Goal: Information Seeking & Learning: Check status

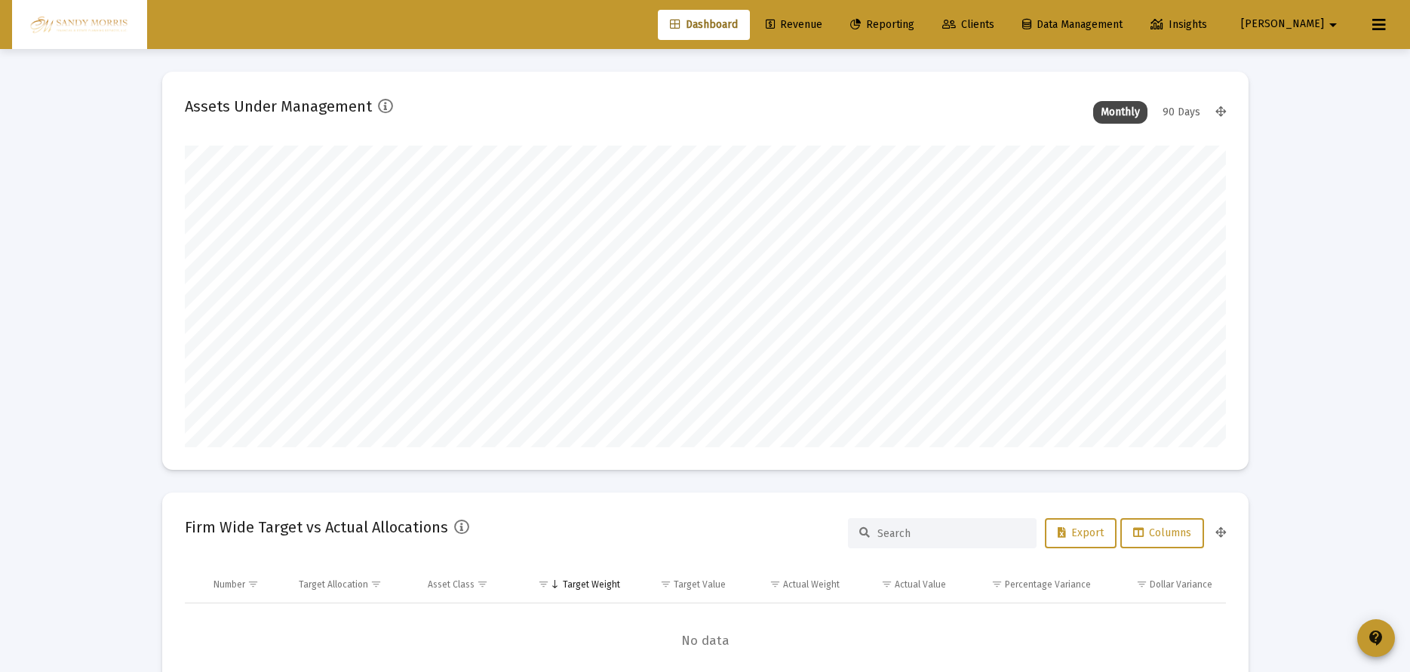
scroll to position [302, 561]
type input "[DATE]"
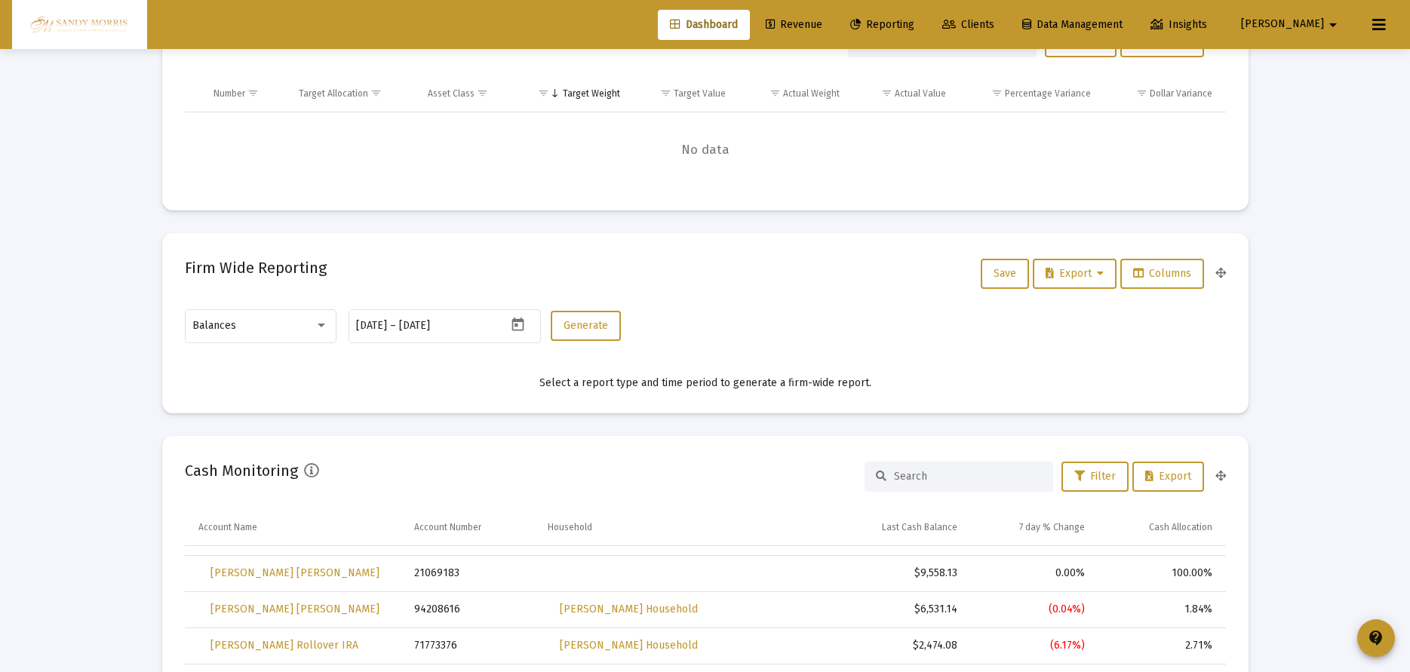
scroll to position [383, 0]
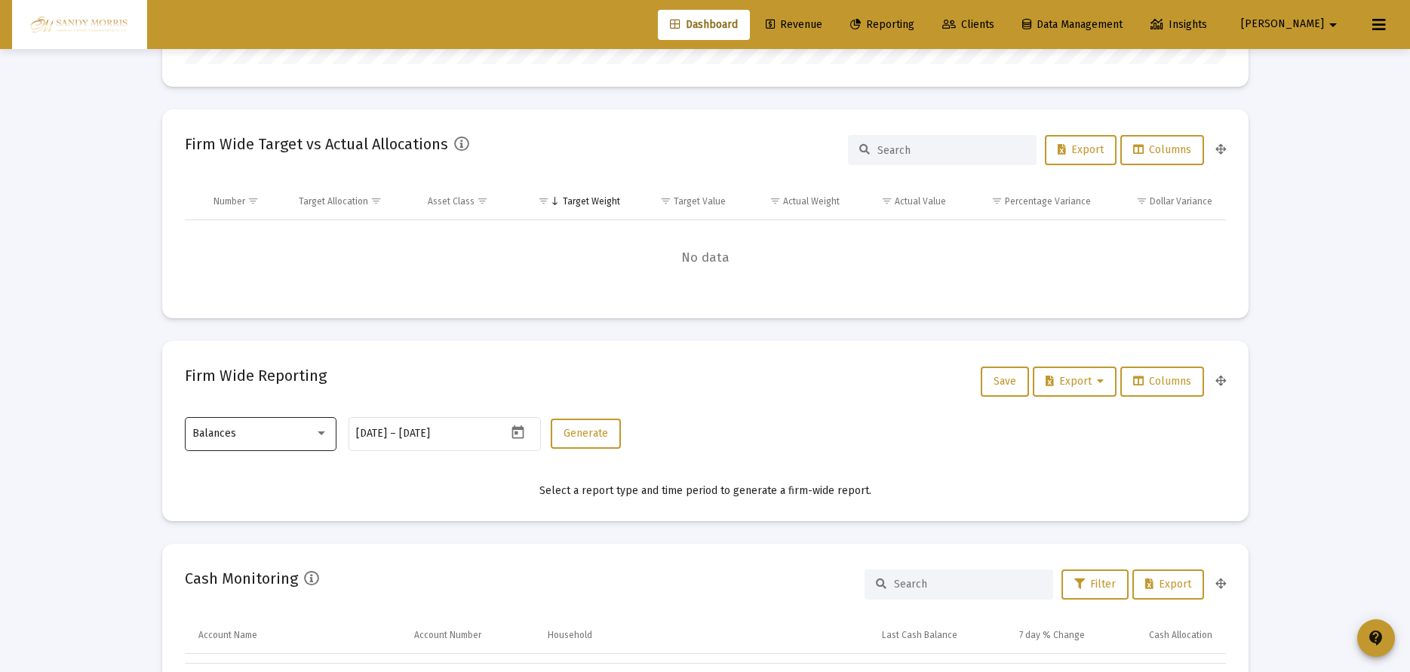
click at [276, 448] on div "Balances" at bounding box center [260, 433] width 136 height 37
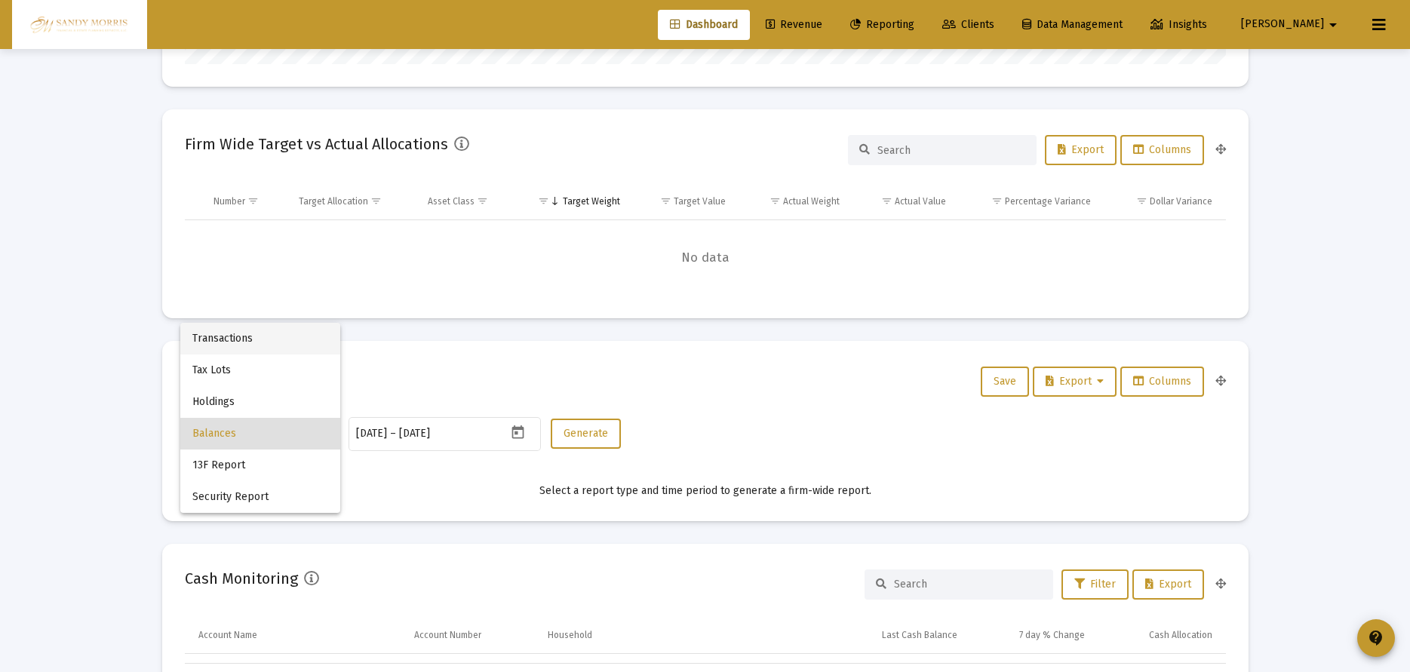
click at [253, 341] on span "Transactions" at bounding box center [260, 339] width 136 height 32
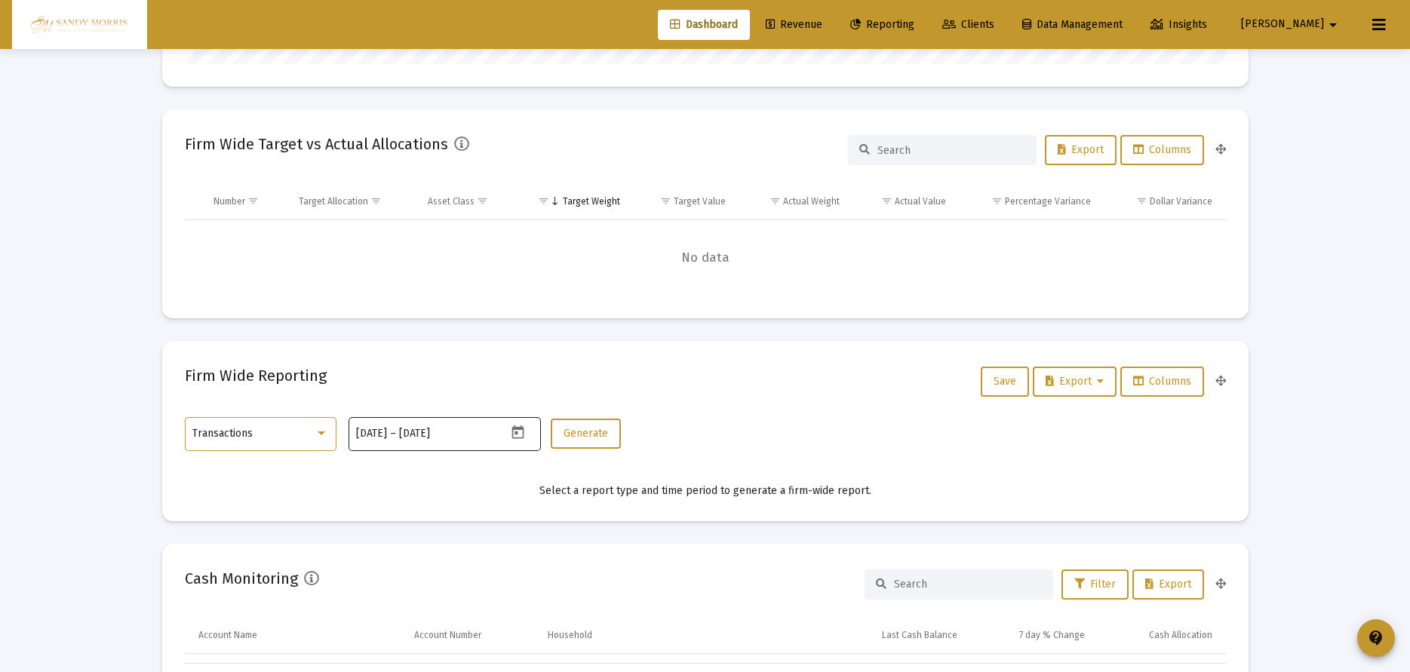
click at [519, 432] on icon "Open calendar" at bounding box center [518, 433] width 16 height 16
click at [505, 183] on button "Previous month" at bounding box center [515, 180] width 30 height 30
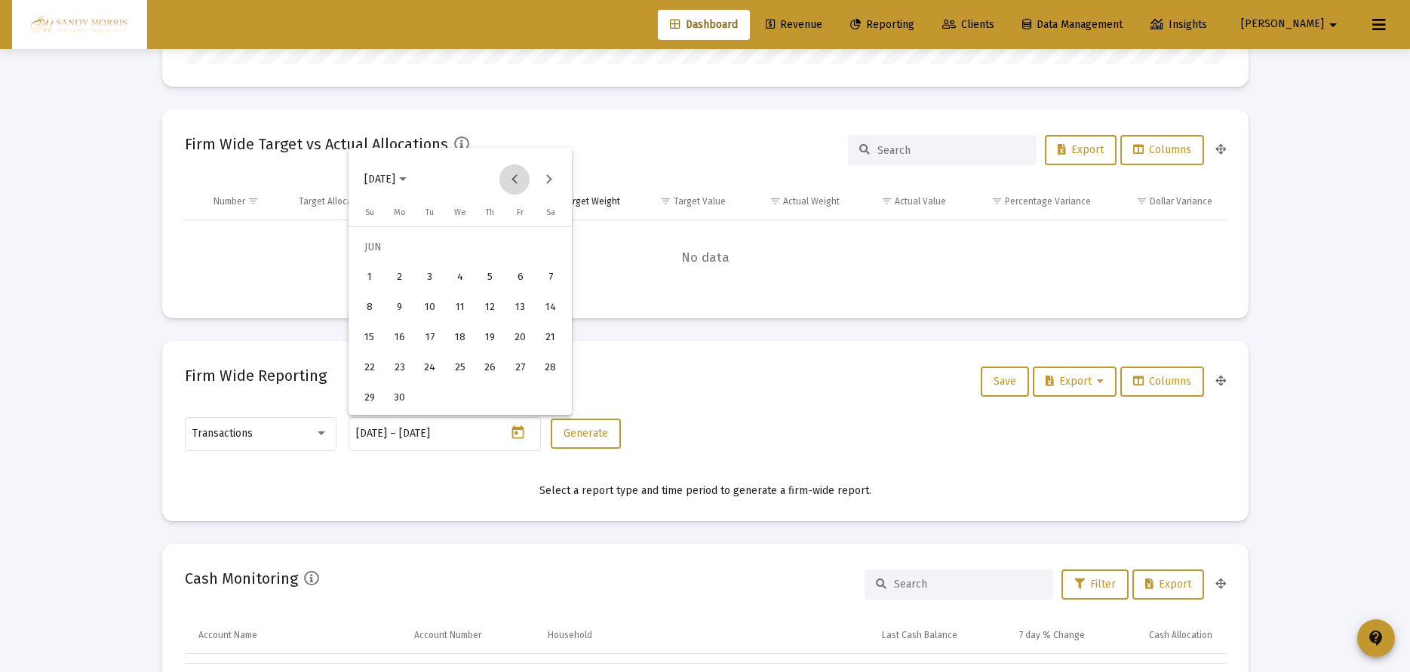
click at [505, 183] on button "Previous month" at bounding box center [515, 180] width 30 height 30
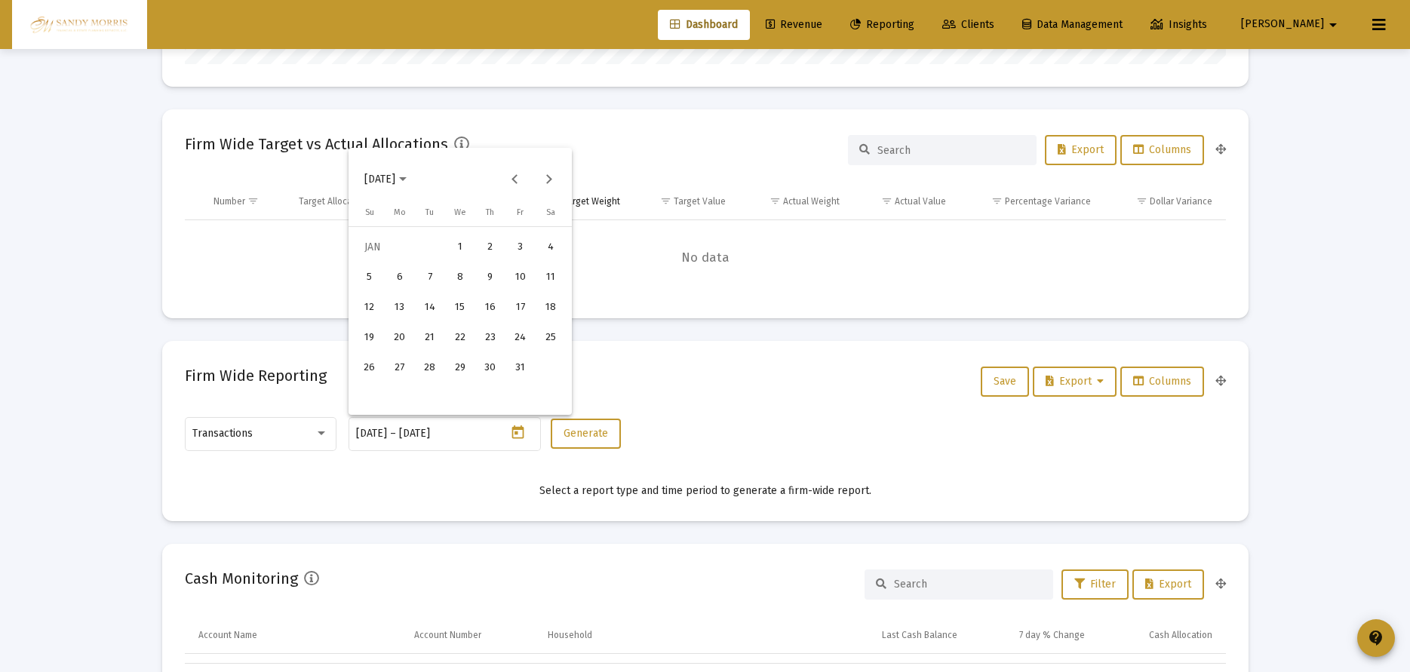
click at [462, 238] on div "1" at bounding box center [460, 247] width 27 height 27
type input "[DATE]"
click at [555, 177] on button "Next month" at bounding box center [549, 180] width 30 height 30
click at [554, 177] on button "Next month" at bounding box center [549, 180] width 30 height 30
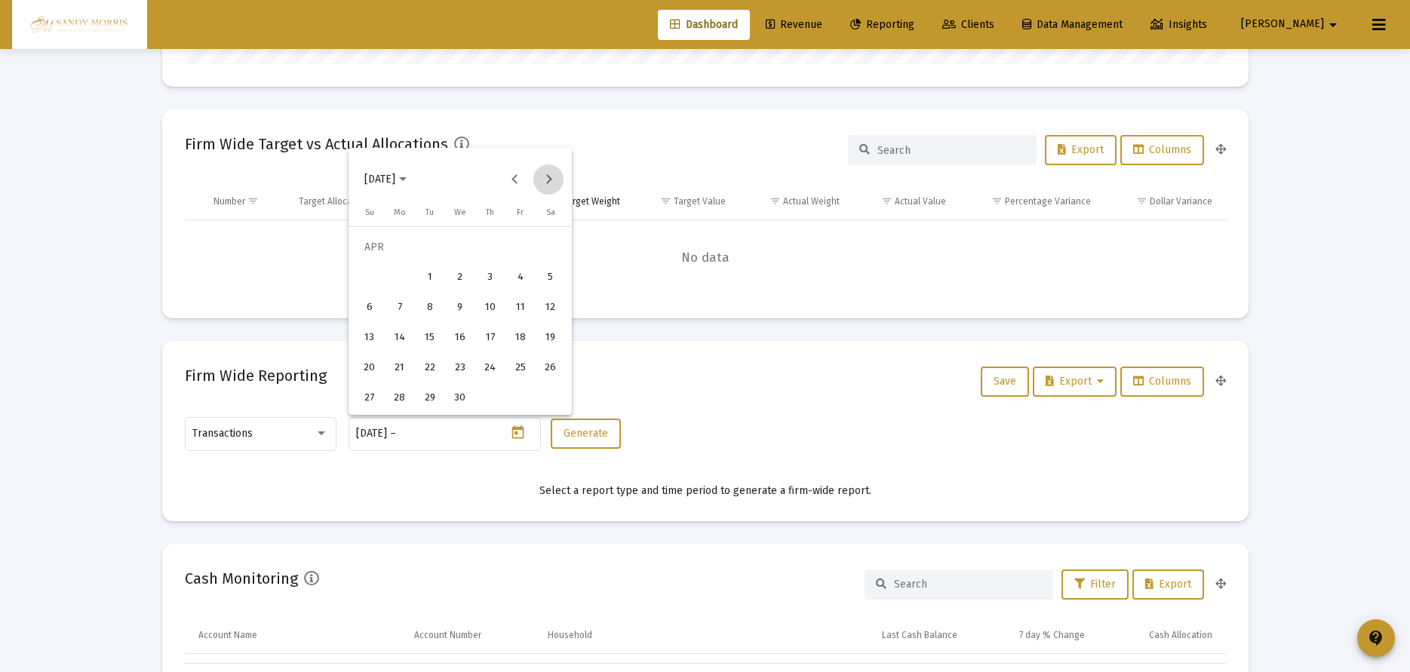
click at [553, 176] on button "Next month" at bounding box center [549, 180] width 30 height 30
click at [552, 176] on button "Next month" at bounding box center [549, 180] width 30 height 30
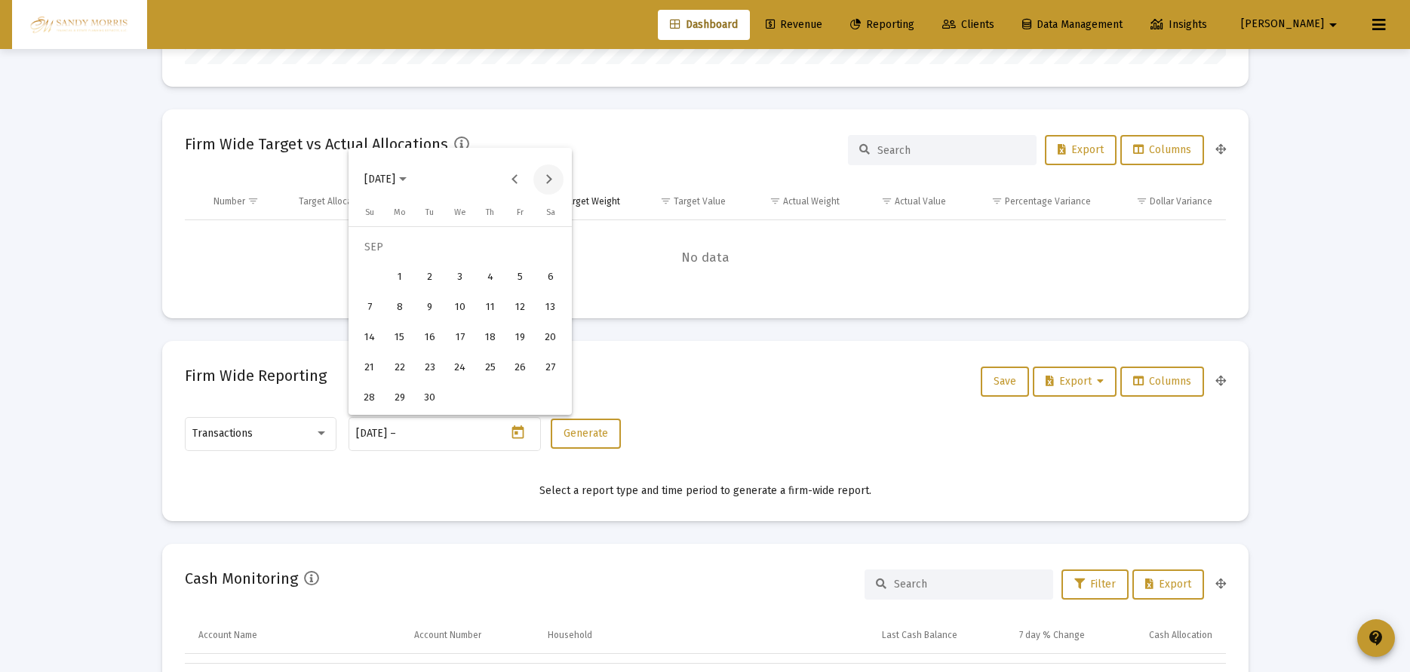
click at [552, 176] on button "Next month" at bounding box center [549, 180] width 30 height 30
click at [407, 282] on div "6" at bounding box center [399, 277] width 27 height 27
type input "[DATE]"
click at [515, 433] on icon "Open calendar" at bounding box center [518, 433] width 12 height 14
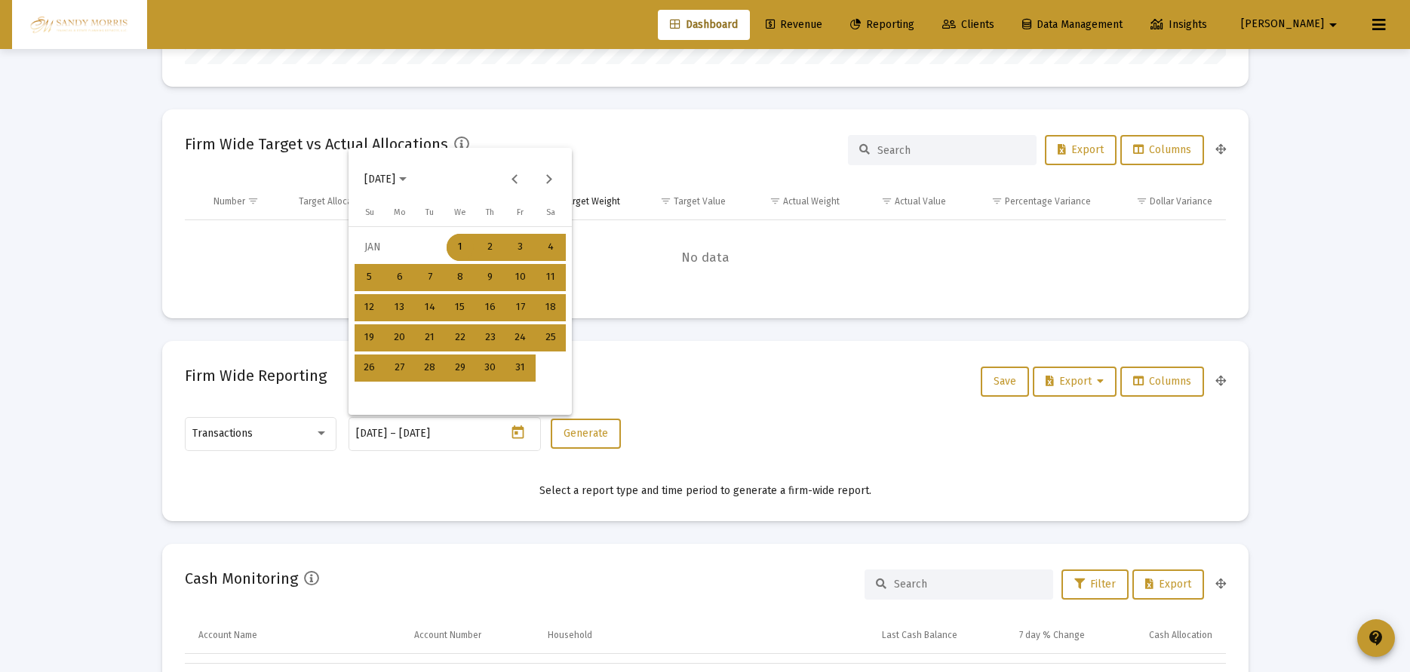
click at [771, 333] on div at bounding box center [705, 336] width 1410 height 672
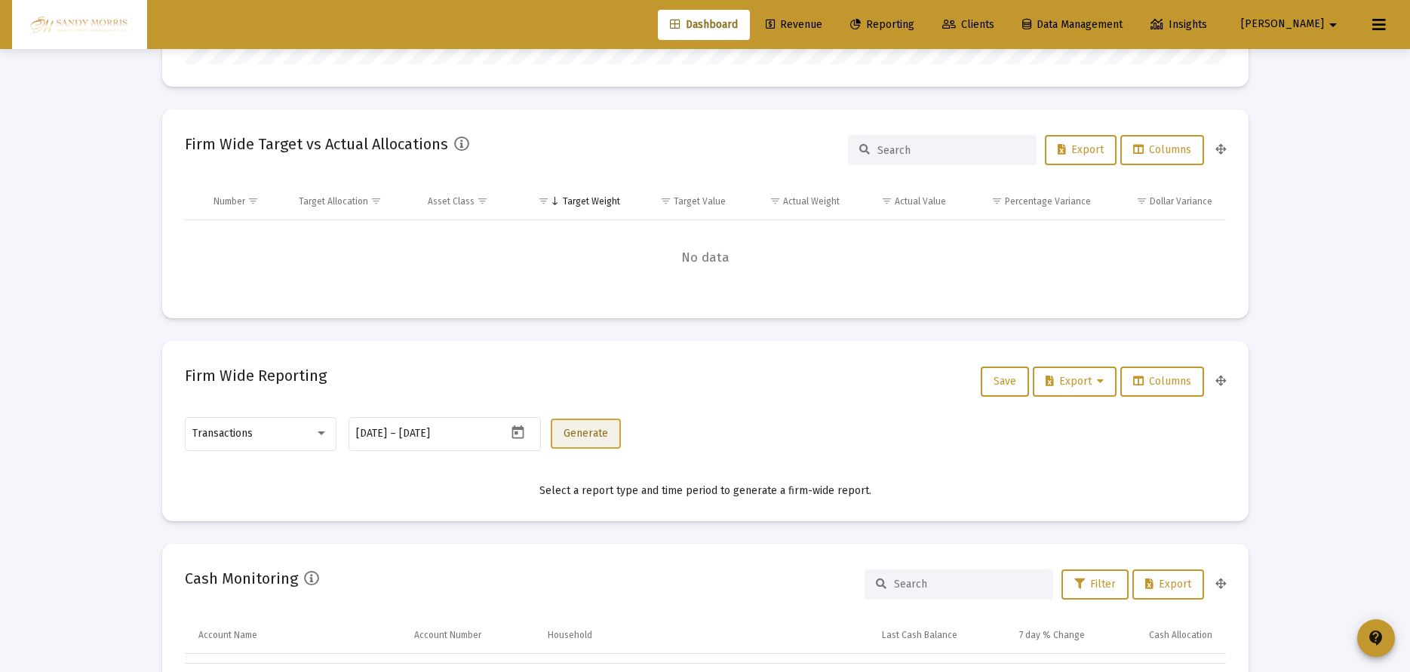
click at [583, 433] on span "Generate" at bounding box center [586, 433] width 45 height 13
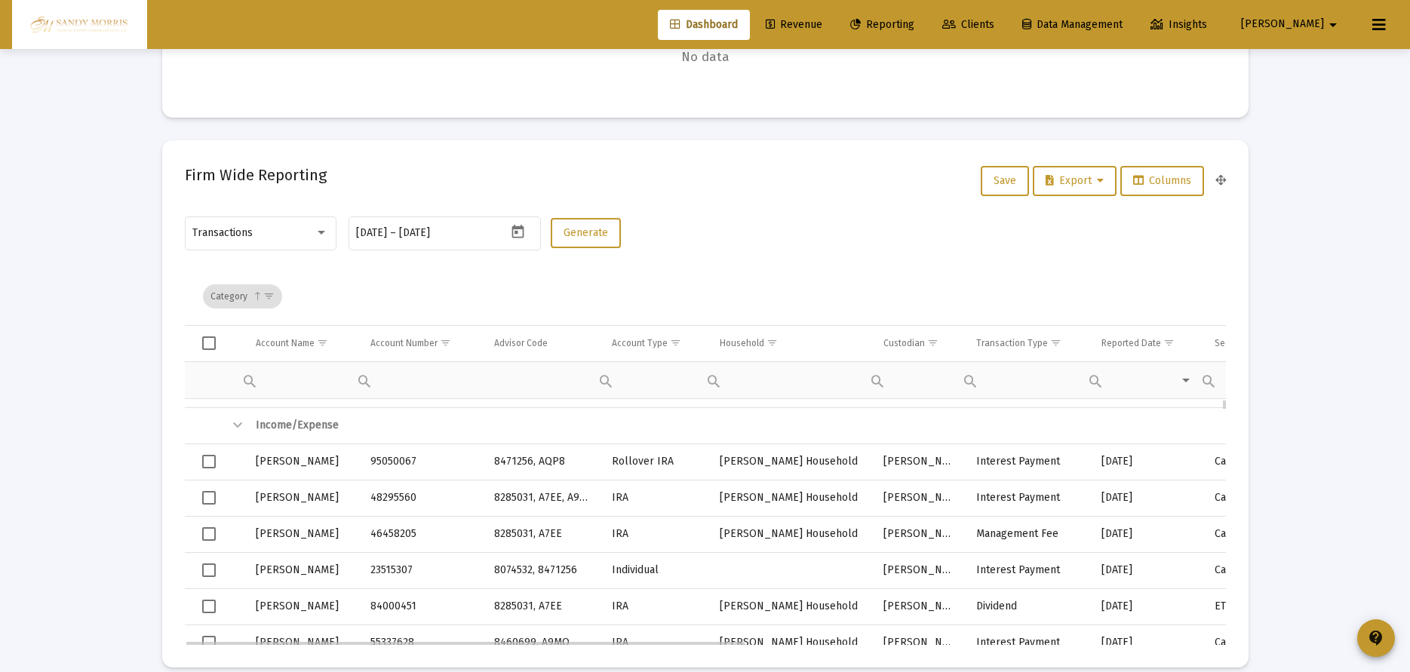
scroll to position [607, 0]
click at [976, 378] on div "Contains Does not contain Starts with Ends with Equals Does not equal Reset" at bounding box center [970, 380] width 27 height 36
click at [1012, 412] on span "Contains" at bounding box center [1024, 417] width 47 height 14
type input "fee"
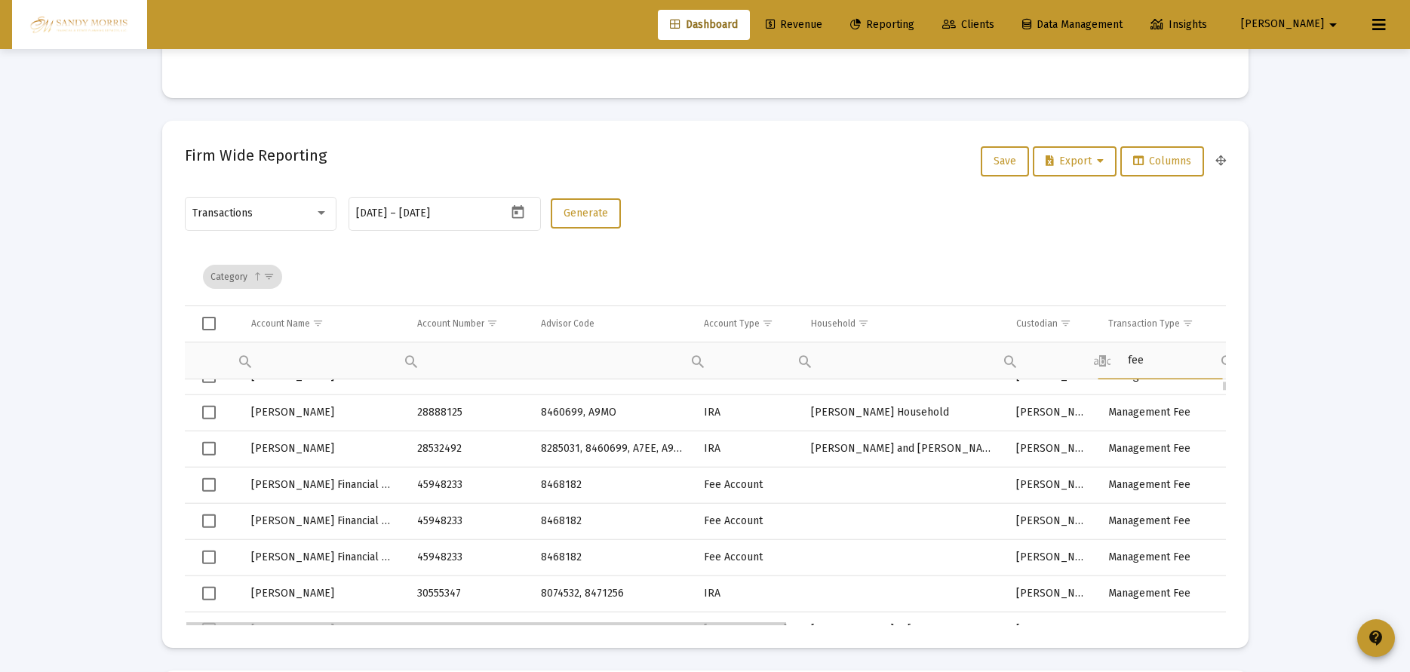
scroll to position [408, 0]
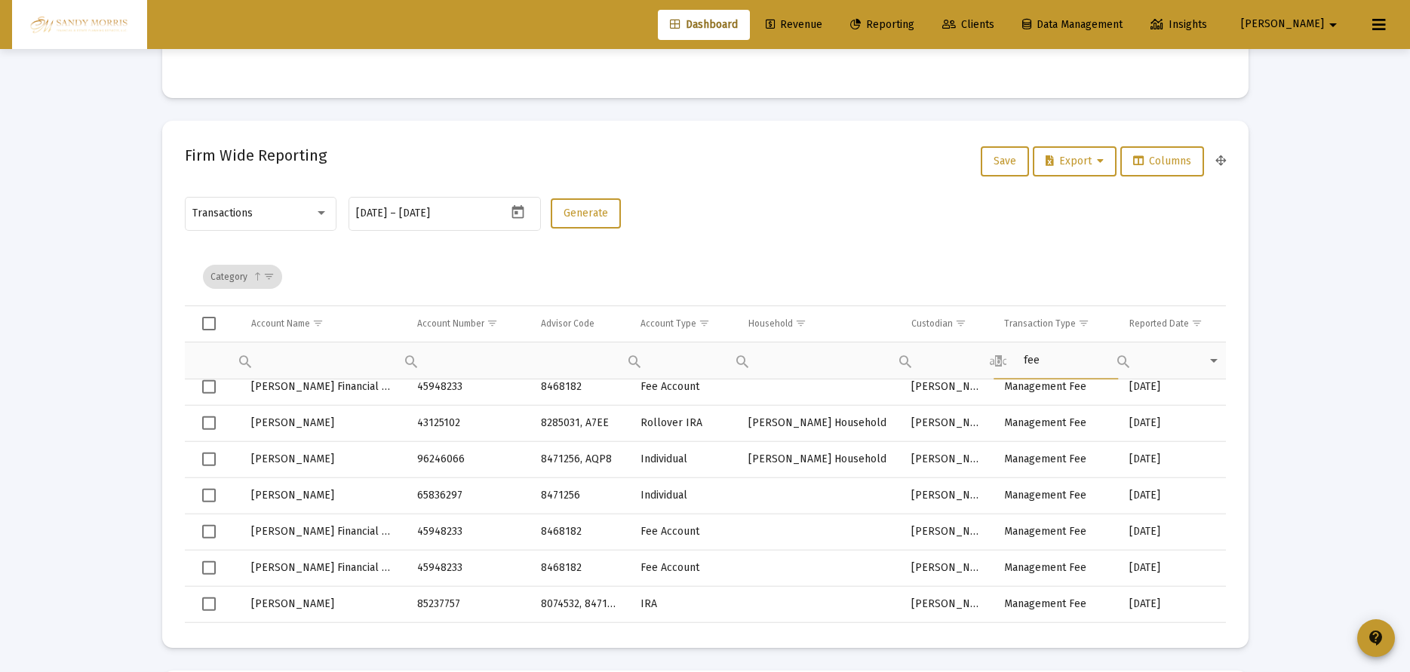
click at [211, 323] on span "Select all" at bounding box center [209, 324] width 14 height 14
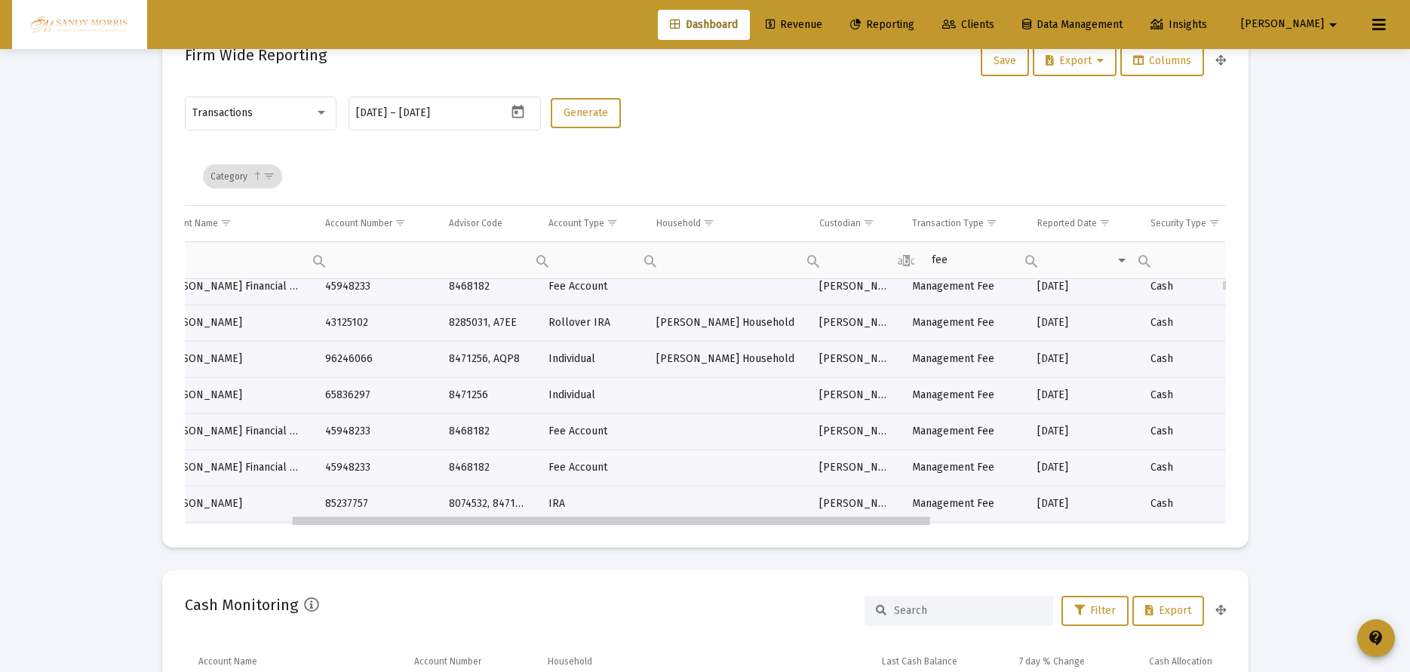
scroll to position [408, 177]
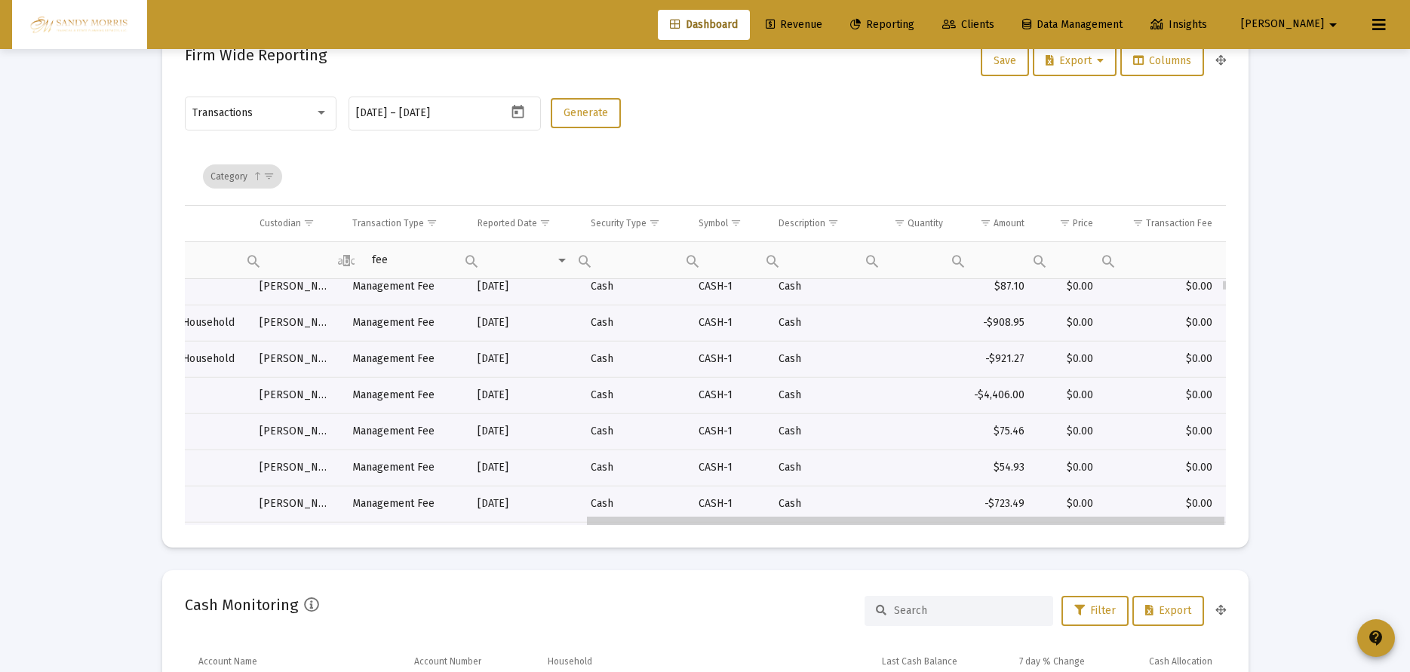
drag, startPoint x: 555, startPoint y: 521, endPoint x: 1017, endPoint y: 508, distance: 462.8
click at [1170, 72] on button "Columns" at bounding box center [1163, 61] width 84 height 30
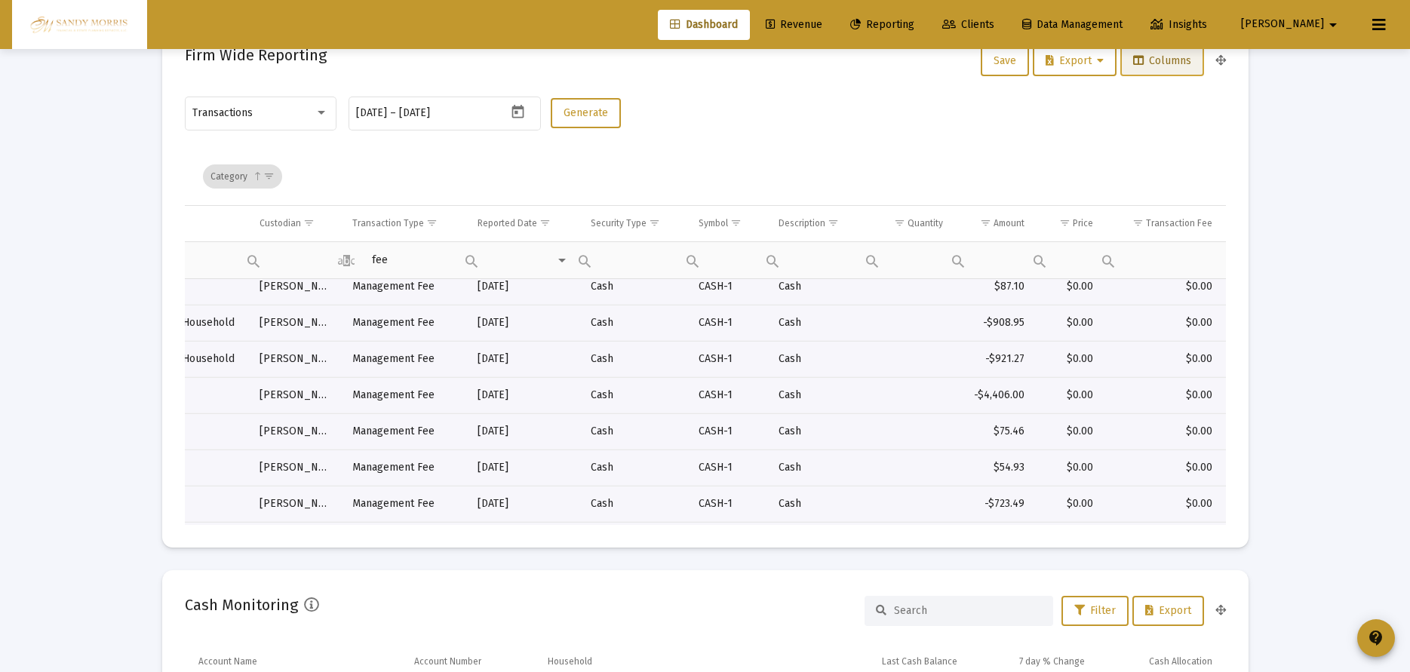
click at [1152, 64] on span "Columns" at bounding box center [1162, 60] width 58 height 13
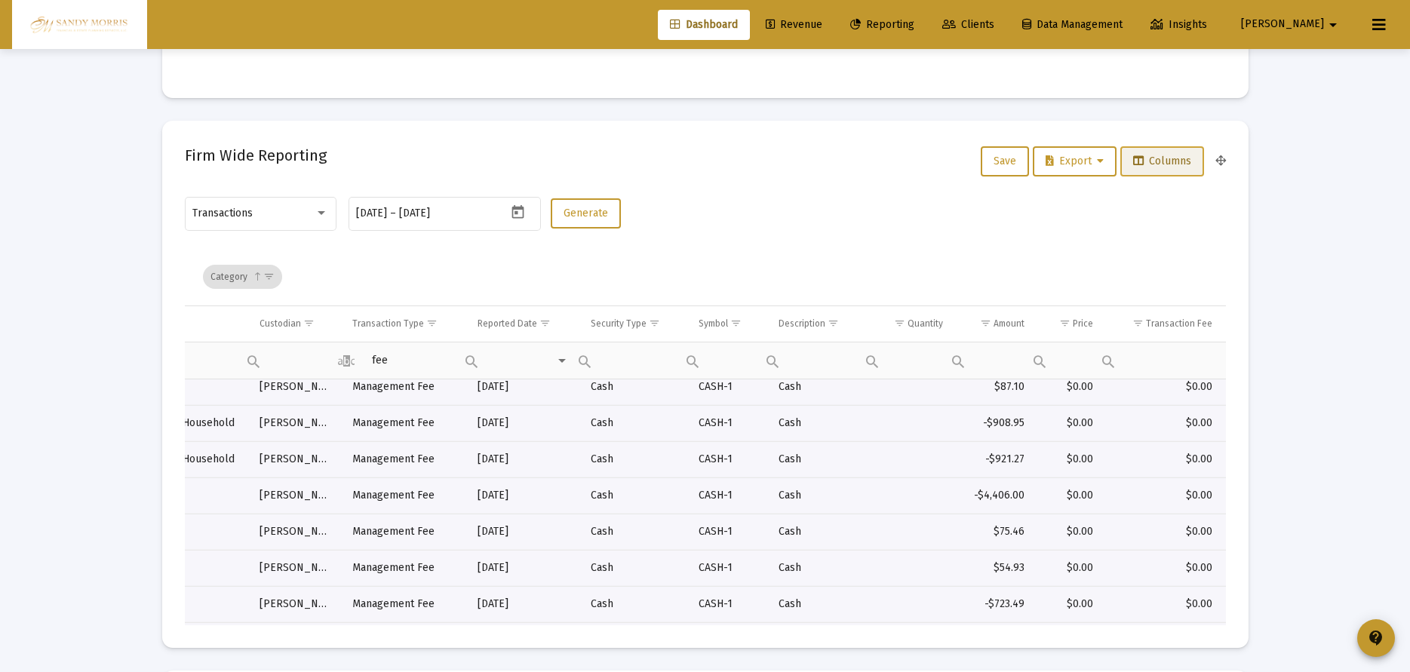
click at [1155, 172] on button "Columns" at bounding box center [1163, 161] width 84 height 30
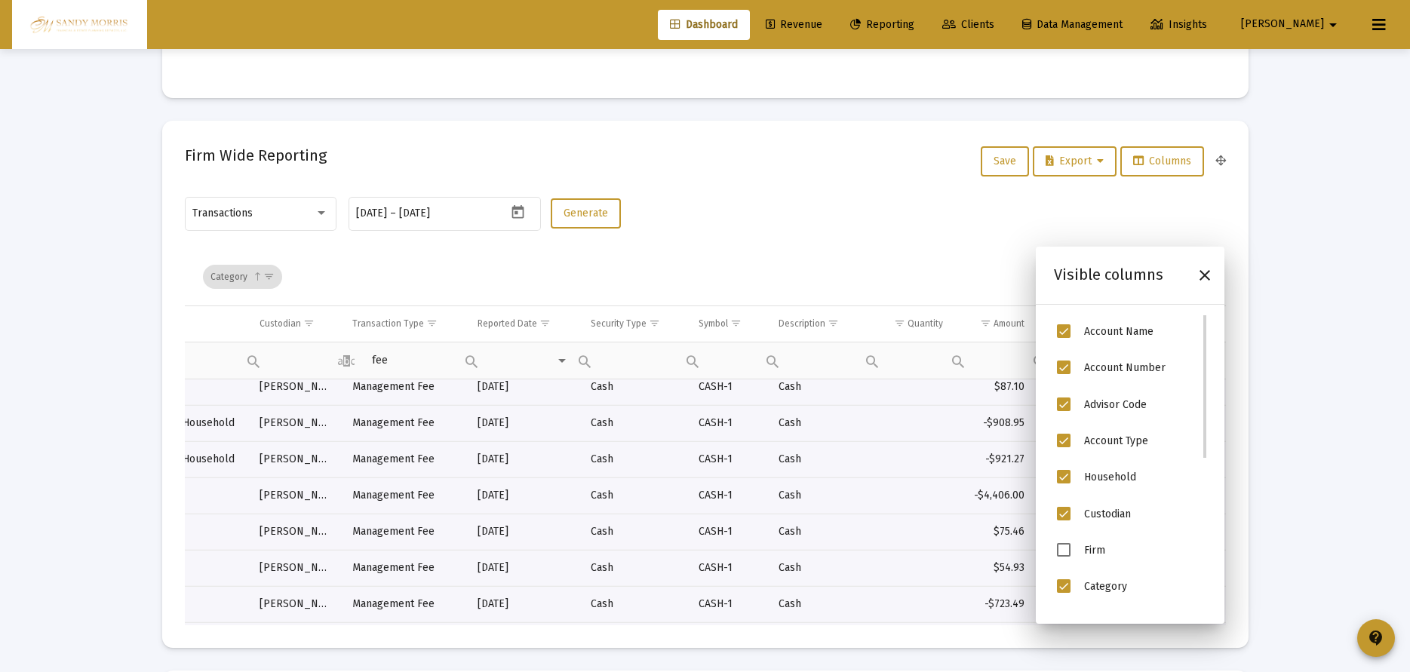
click at [1066, 401] on span "Advisor Code" at bounding box center [1064, 405] width 14 height 14
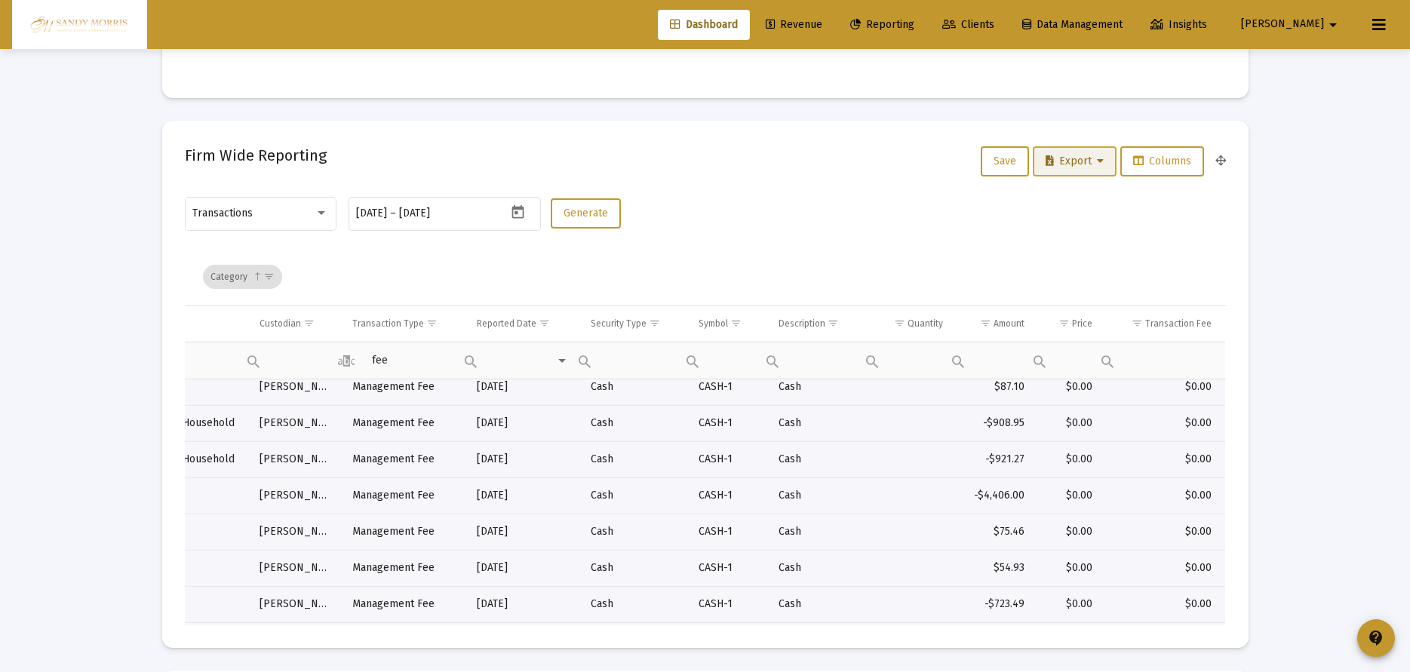
click at [1078, 152] on button "Export" at bounding box center [1075, 161] width 84 height 30
click at [1300, 252] on div at bounding box center [705, 336] width 1410 height 672
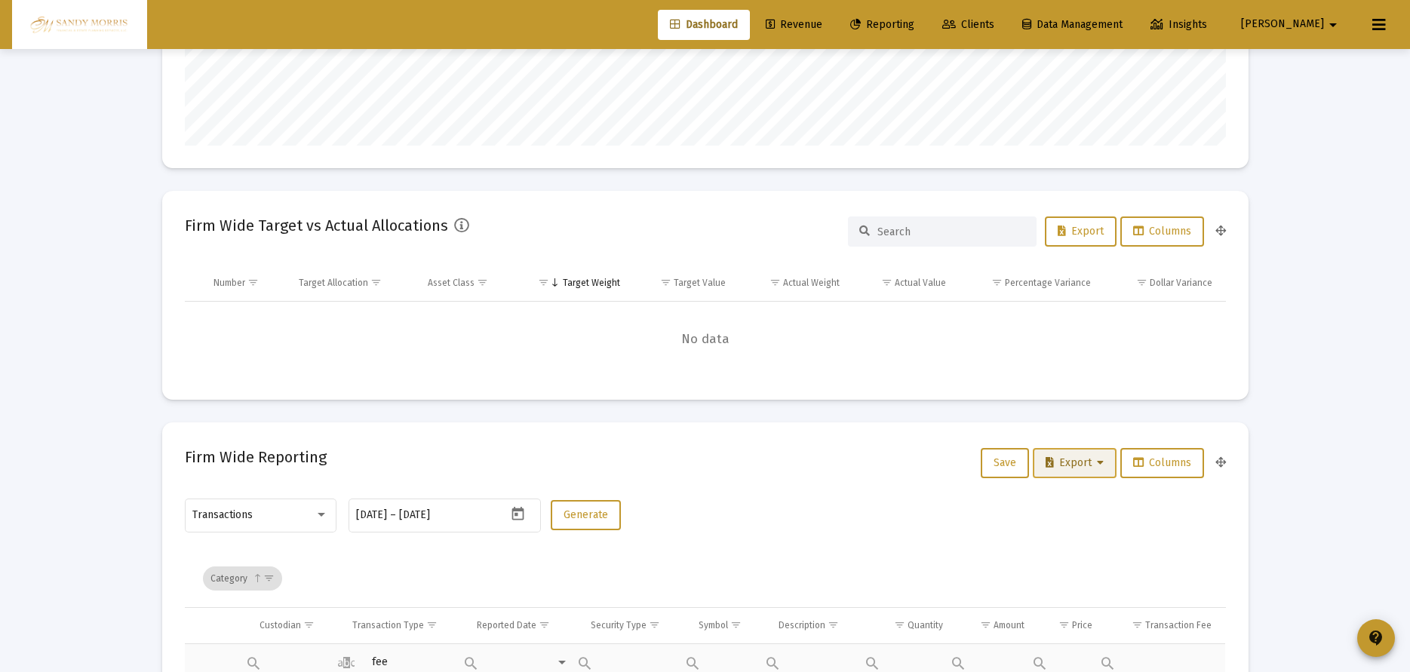
click at [1102, 464] on button "Export" at bounding box center [1075, 463] width 84 height 30
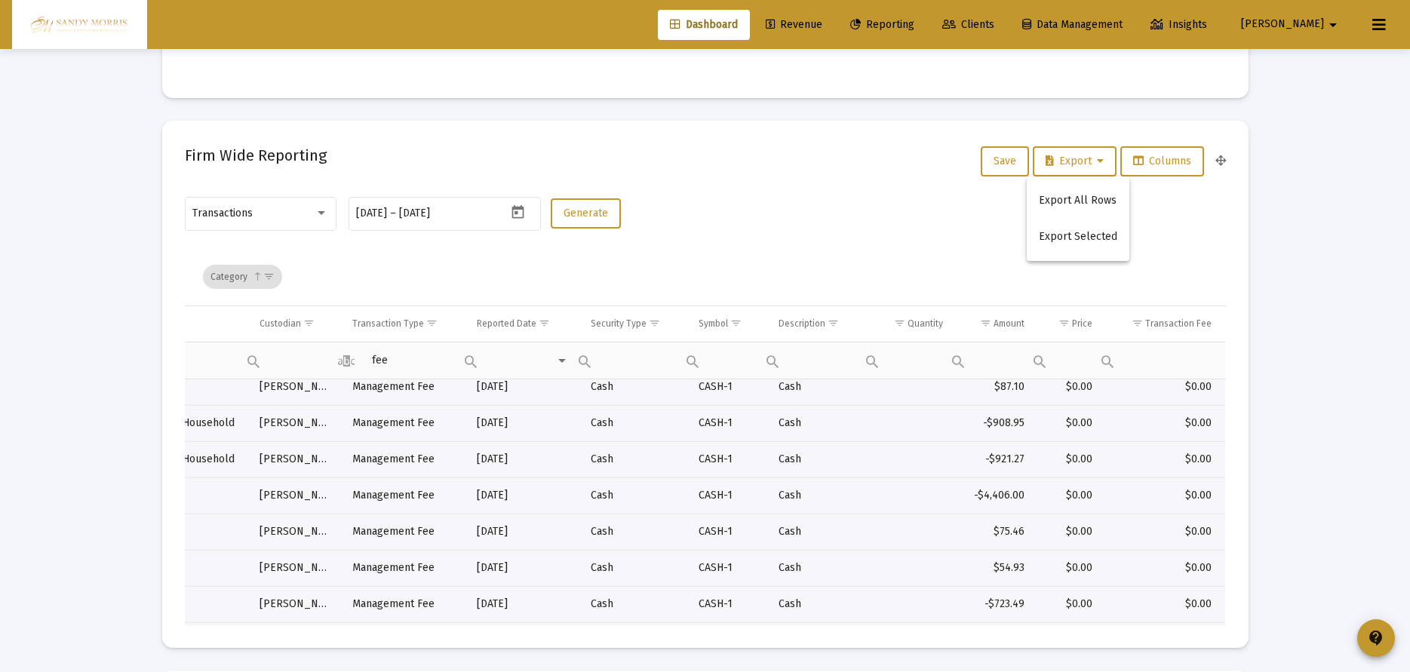
click at [1296, 339] on div at bounding box center [705, 336] width 1410 height 672
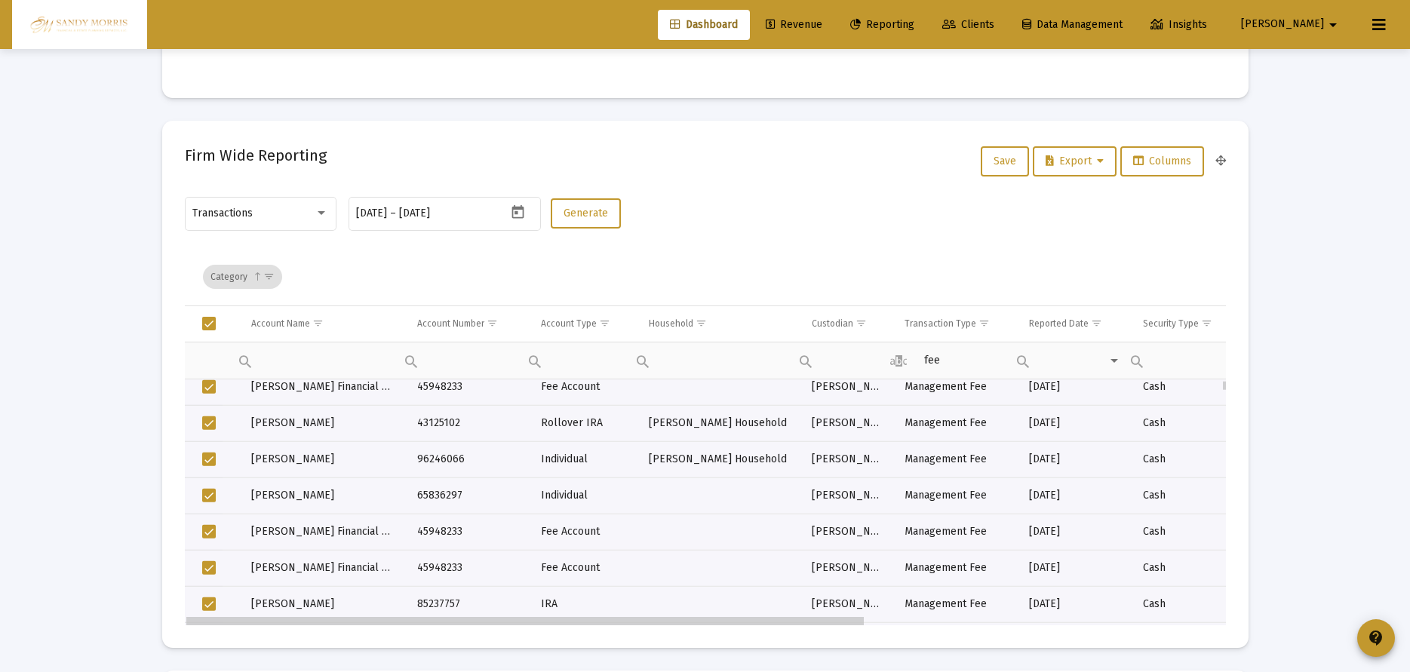
drag, startPoint x: 822, startPoint y: 620, endPoint x: 368, endPoint y: 571, distance: 456.2
click at [211, 328] on span "Select all" at bounding box center [209, 324] width 14 height 14
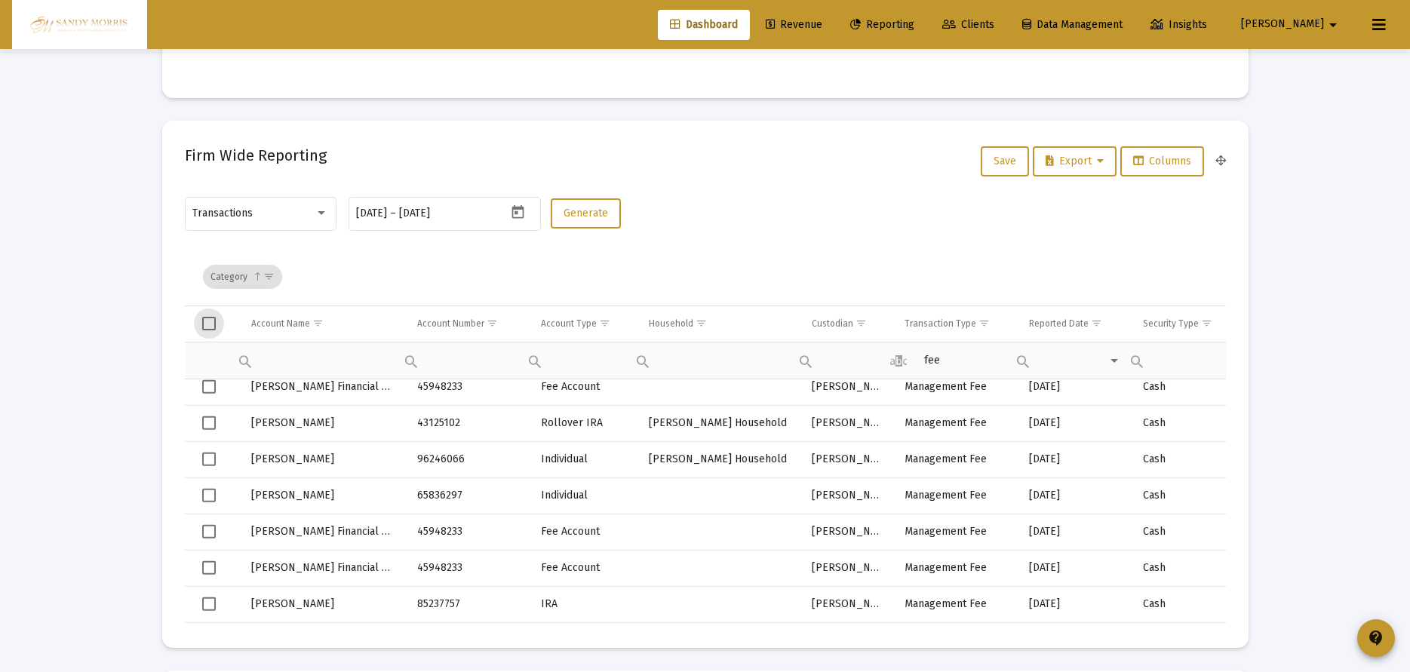
click at [208, 321] on span "Select all" at bounding box center [209, 324] width 14 height 14
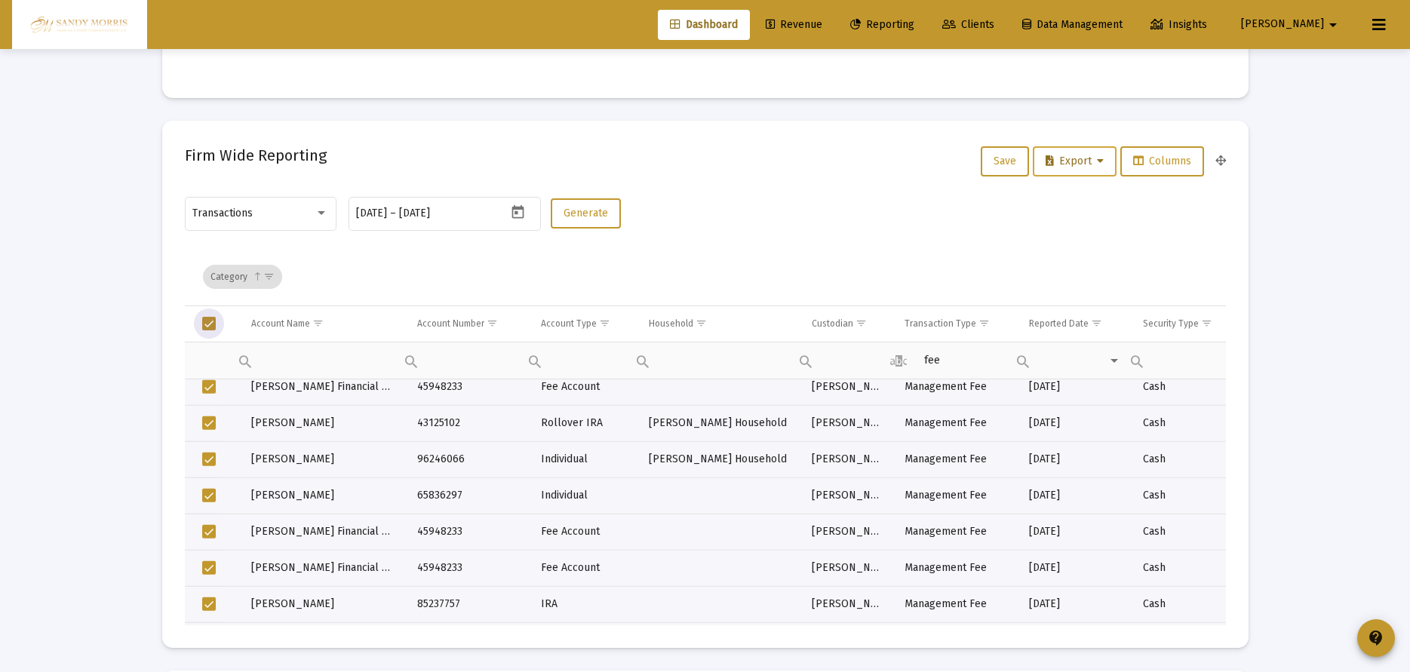
click at [1097, 161] on icon at bounding box center [1100, 161] width 7 height 11
click at [1356, 292] on div at bounding box center [705, 336] width 1410 height 672
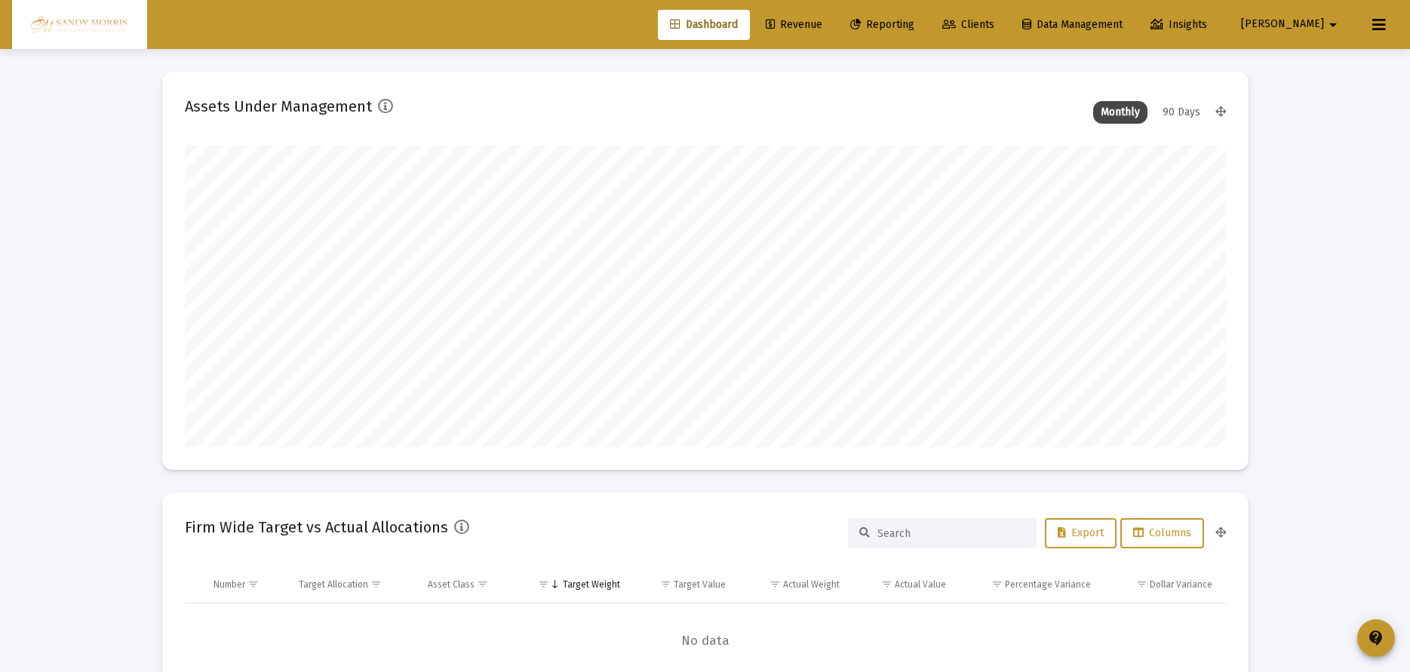
click at [956, 26] on icon at bounding box center [950, 25] width 14 height 11
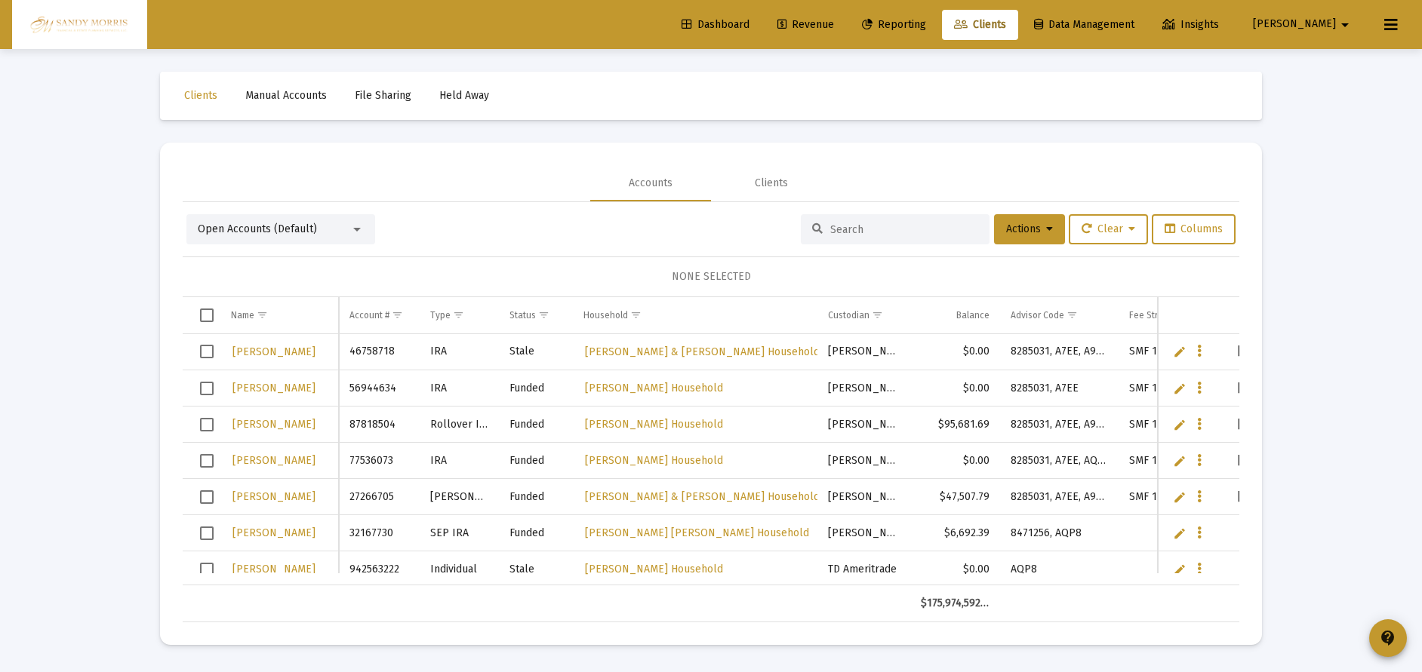
drag, startPoint x: 681, startPoint y: 580, endPoint x: 663, endPoint y: 497, distance: 84.2
click at [566, 586] on div "Name Name Account # Type Status Household Custodian Balance Advisor Code Fee St…" at bounding box center [711, 459] width 1057 height 325
click at [1207, 226] on span "Columns" at bounding box center [1193, 229] width 58 height 13
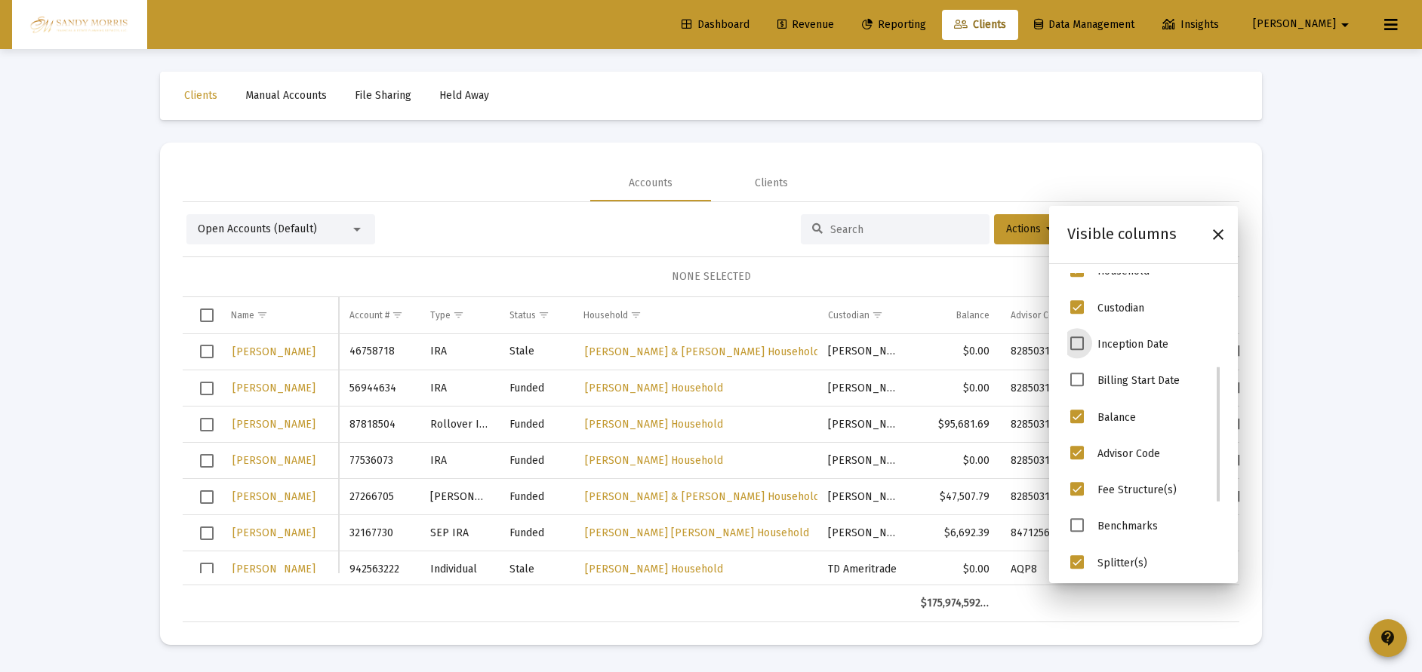
click at [1076, 343] on span "Inception Date" at bounding box center [1077, 344] width 14 height 14
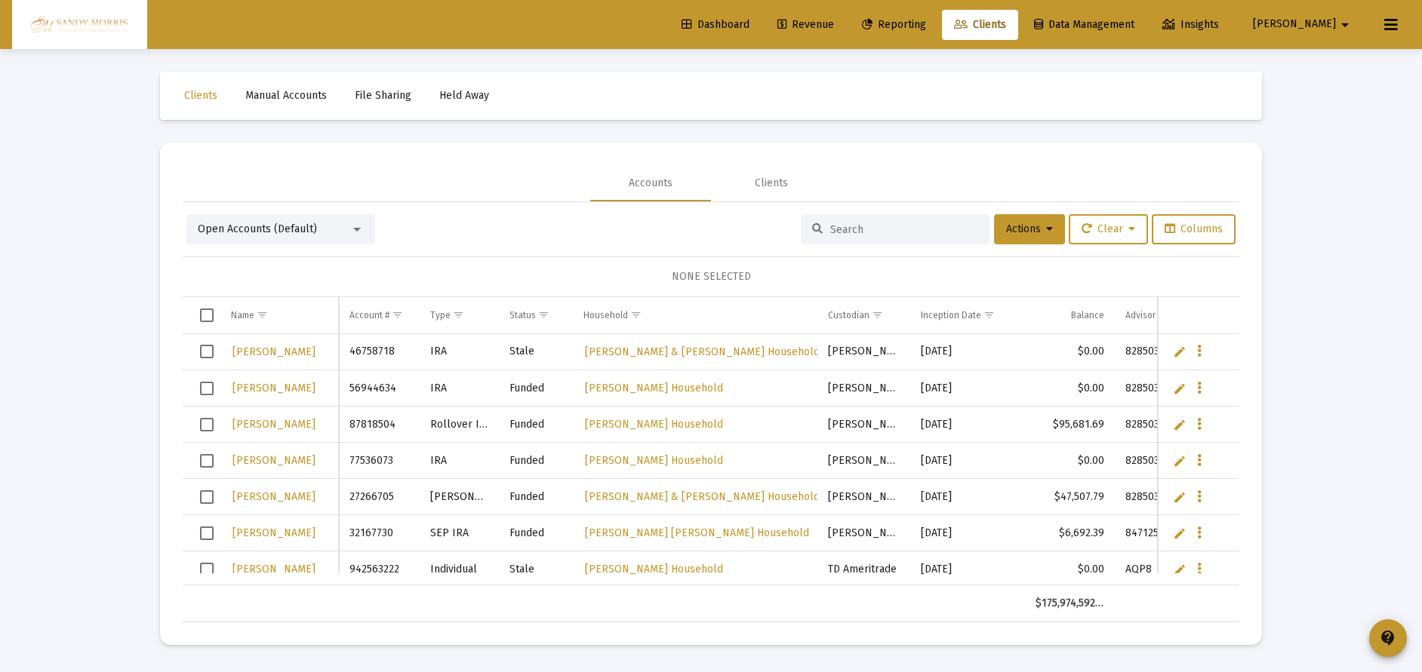
click at [1355, 343] on div "Loading... Clients Manual Accounts File Sharing Held Away Accounts Clients Open…" at bounding box center [711, 336] width 1422 height 672
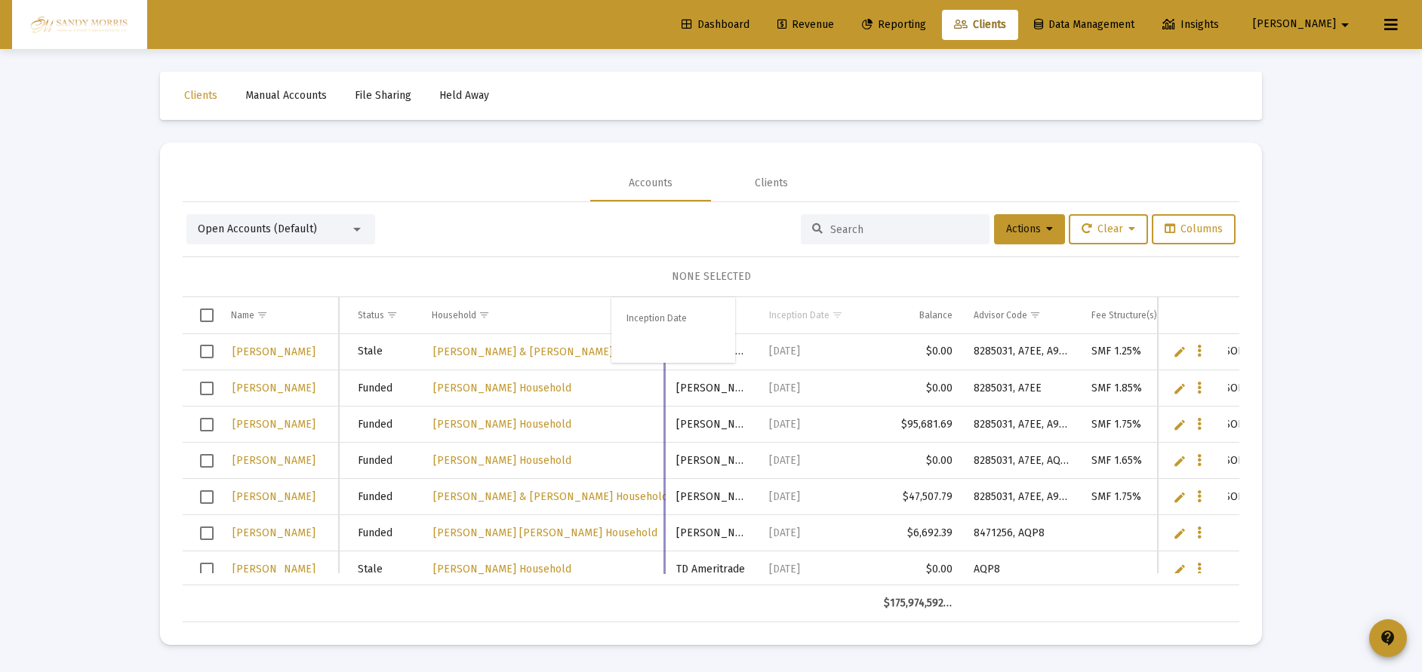
drag, startPoint x: 790, startPoint y: 317, endPoint x: 638, endPoint y: 317, distance: 151.7
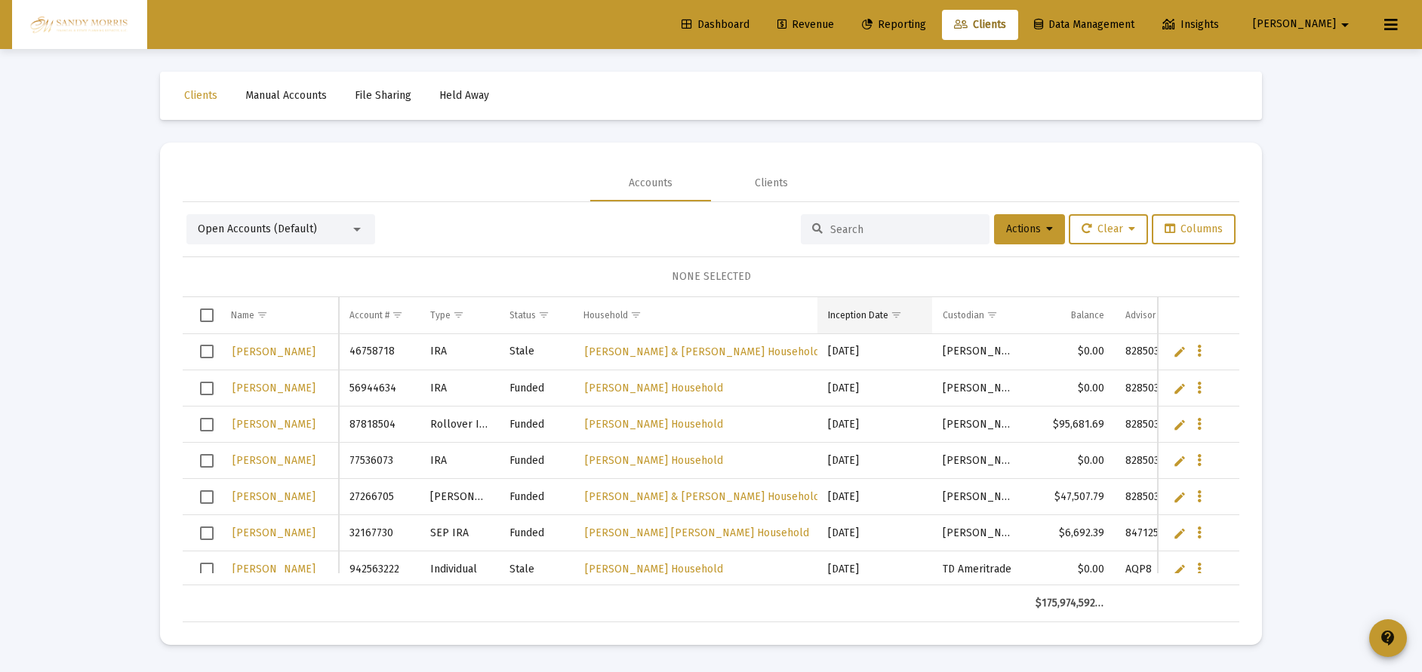
click at [857, 323] on td "Inception Date" at bounding box center [874, 315] width 115 height 36
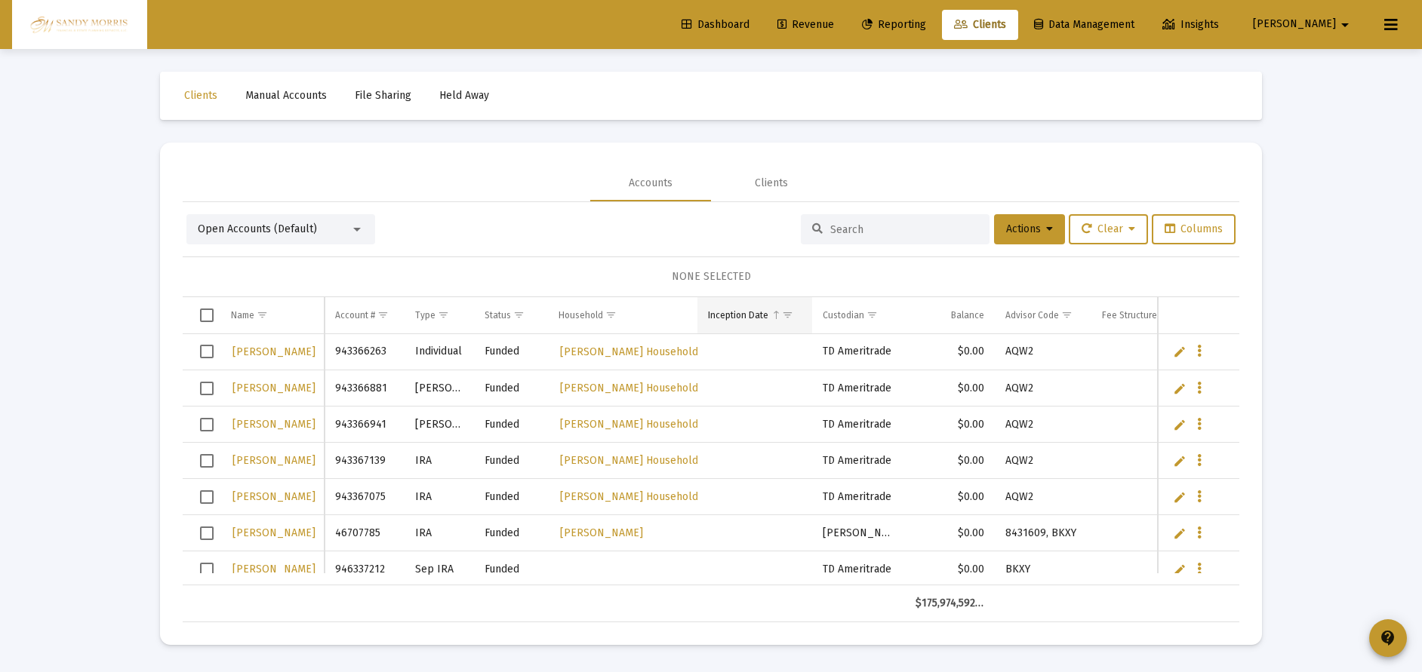
click at [744, 318] on div "Inception Date" at bounding box center [738, 315] width 60 height 12
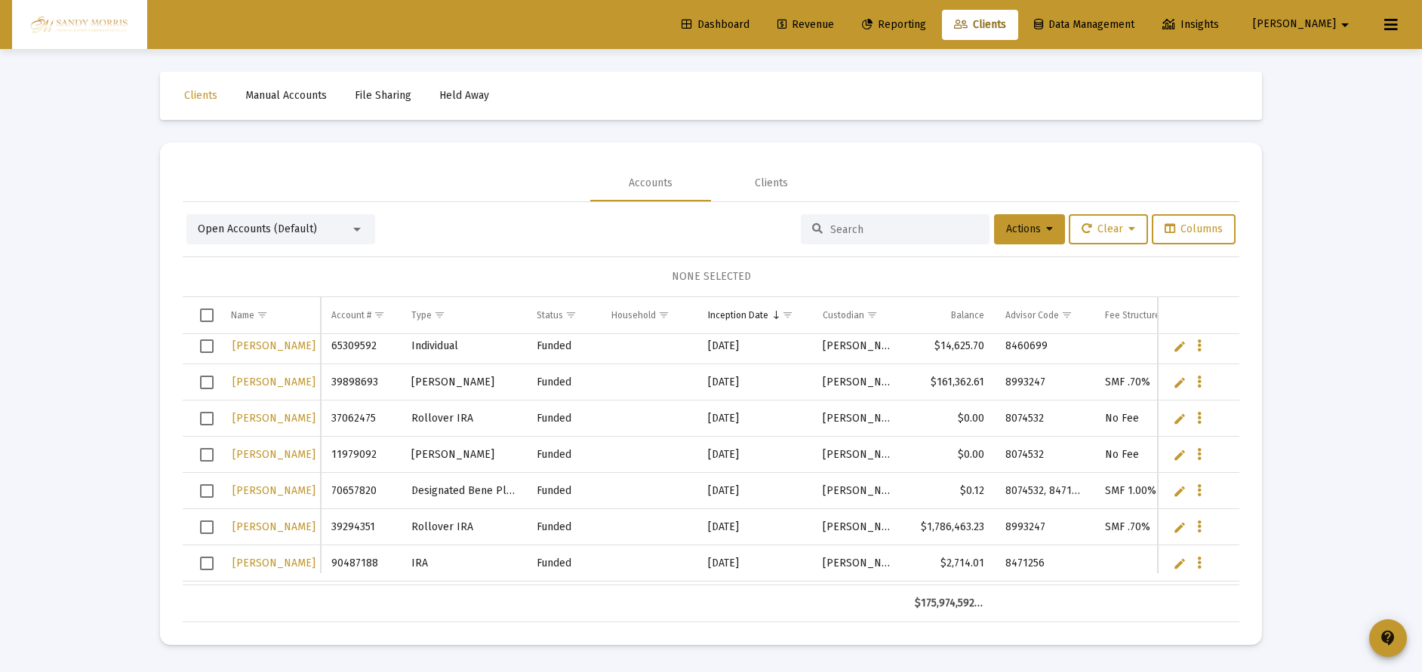
drag, startPoint x: 207, startPoint y: 452, endPoint x: 234, endPoint y: 512, distance: 66.2
click at [207, 452] on span "Select row" at bounding box center [207, 455] width 14 height 14
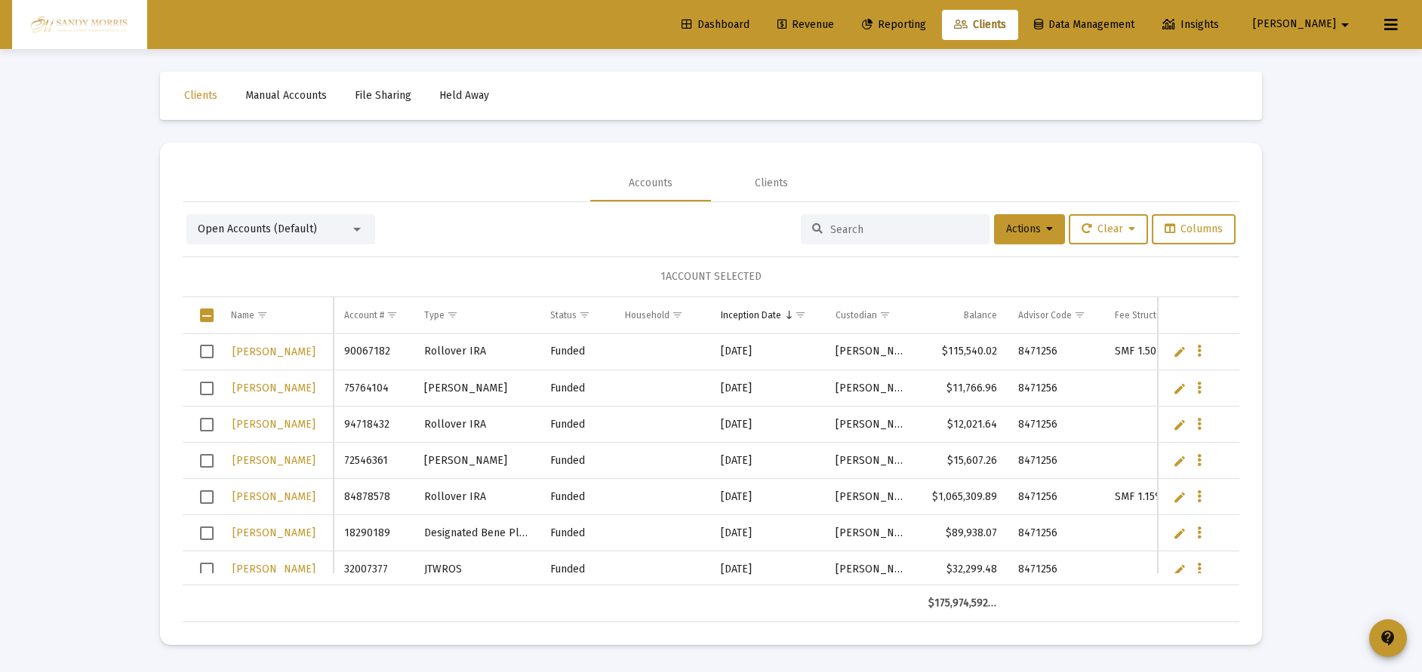
click at [209, 350] on span "Select row" at bounding box center [207, 352] width 14 height 14
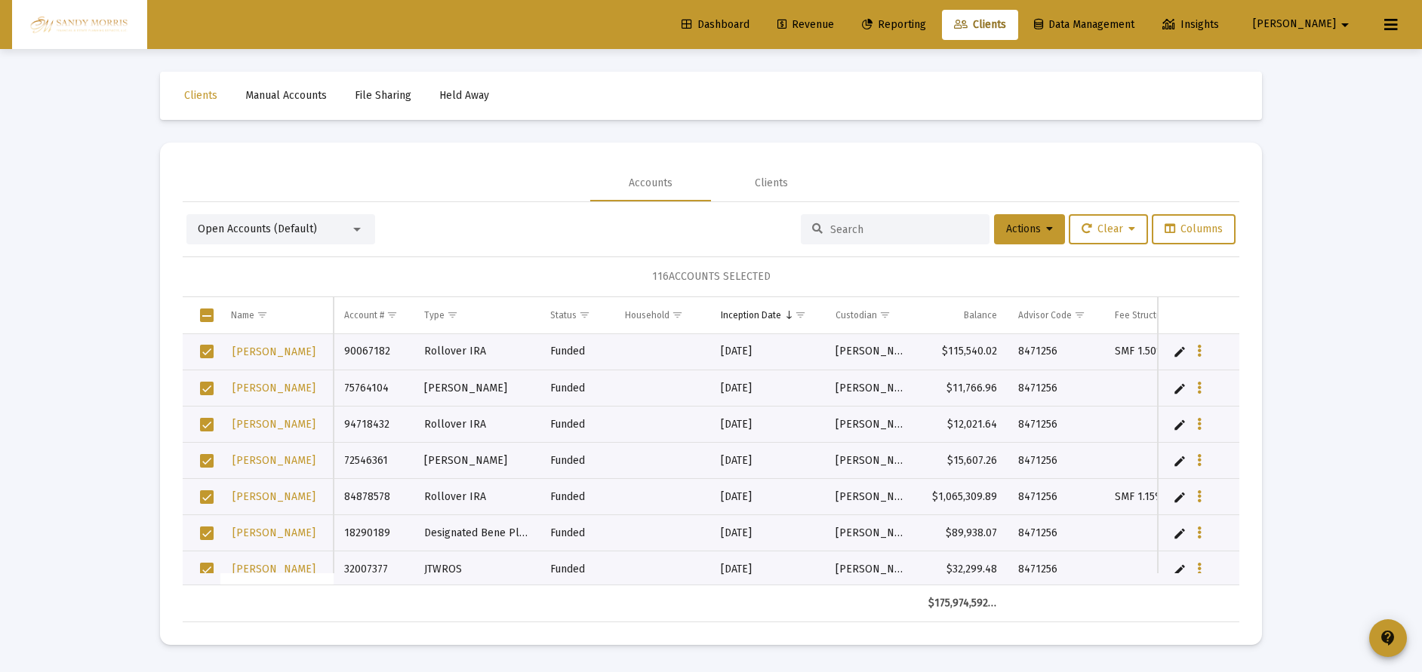
drag, startPoint x: 641, startPoint y: 280, endPoint x: 809, endPoint y: 258, distance: 169.7
click at [809, 258] on div "116 ACCOUNTS SELECTED" at bounding box center [711, 277] width 1057 height 41
click at [642, 272] on div "116 ACCOUNTS SELECTED" at bounding box center [711, 277] width 1057 height 41
drag, startPoint x: 703, startPoint y: 265, endPoint x: 787, endPoint y: 265, distance: 83.8
click at [787, 265] on div "116 ACCOUNTS SELECTED" at bounding box center [711, 277] width 1057 height 41
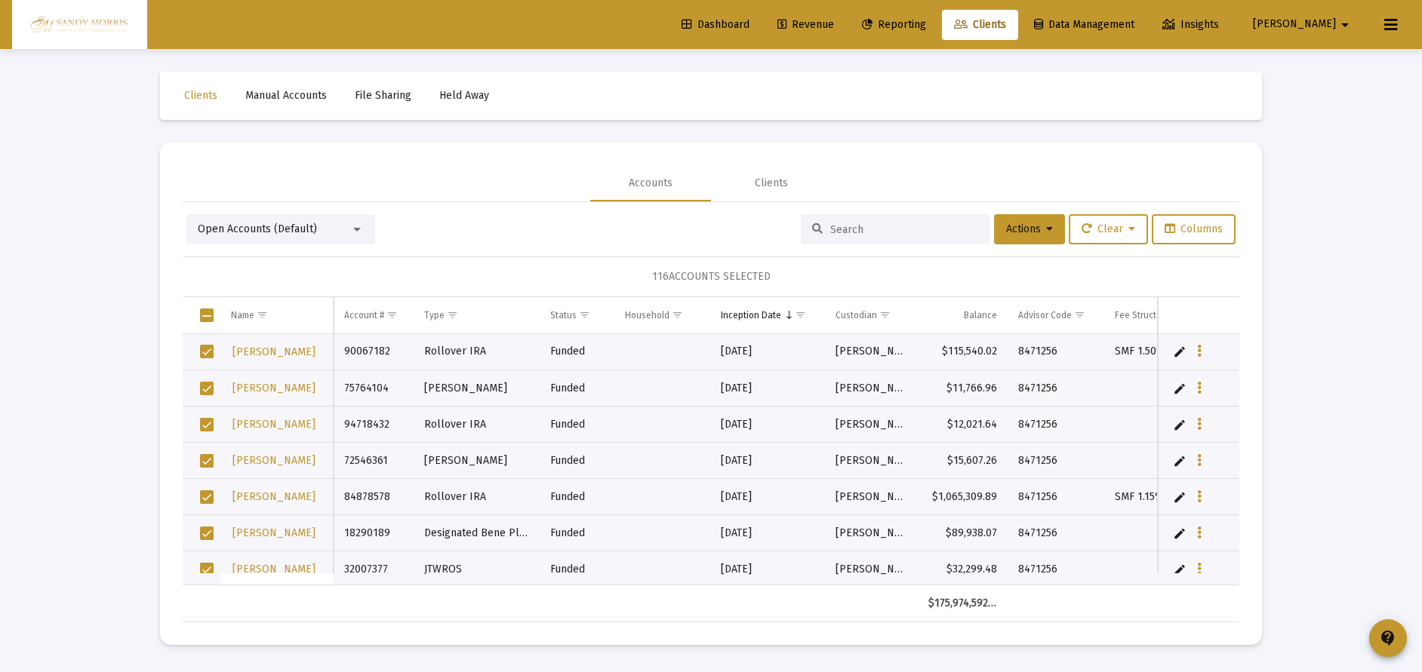
click at [613, 273] on div "116 ACCOUNTS SELECTED" at bounding box center [711, 277] width 1057 height 41
click at [749, 28] on span "Dashboard" at bounding box center [715, 24] width 68 height 13
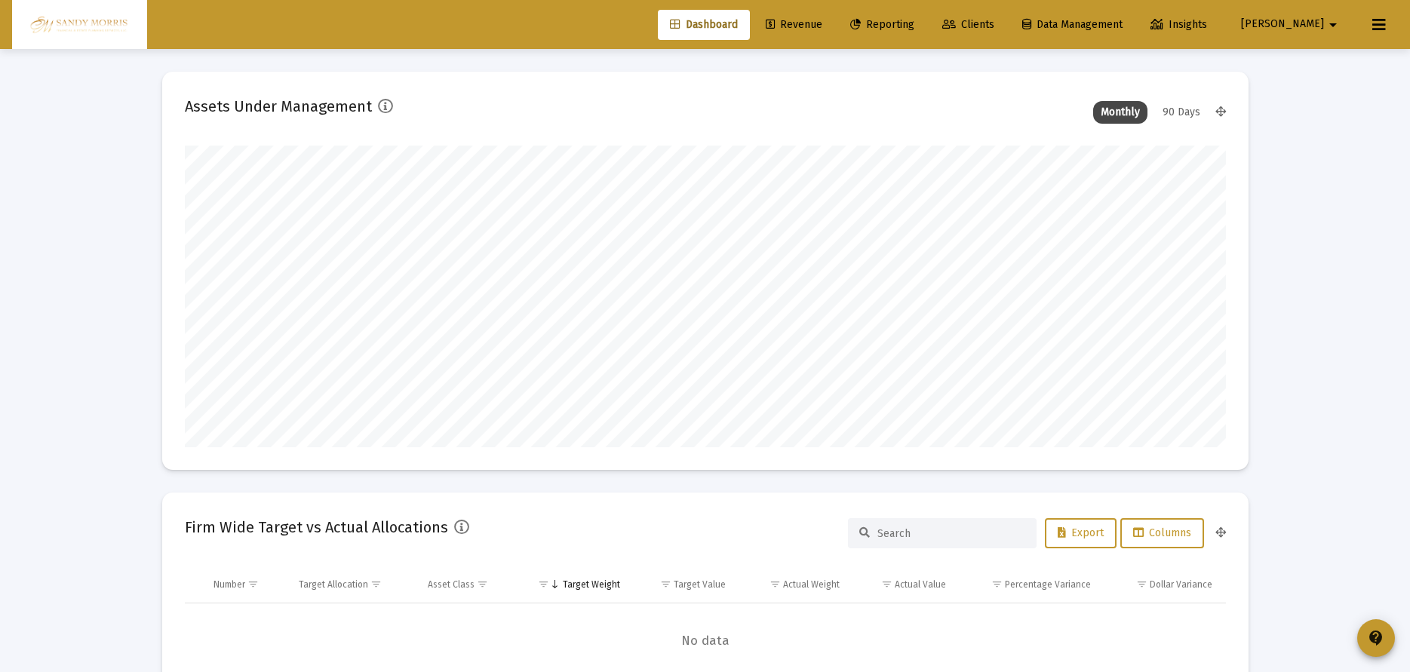
scroll to position [302, 561]
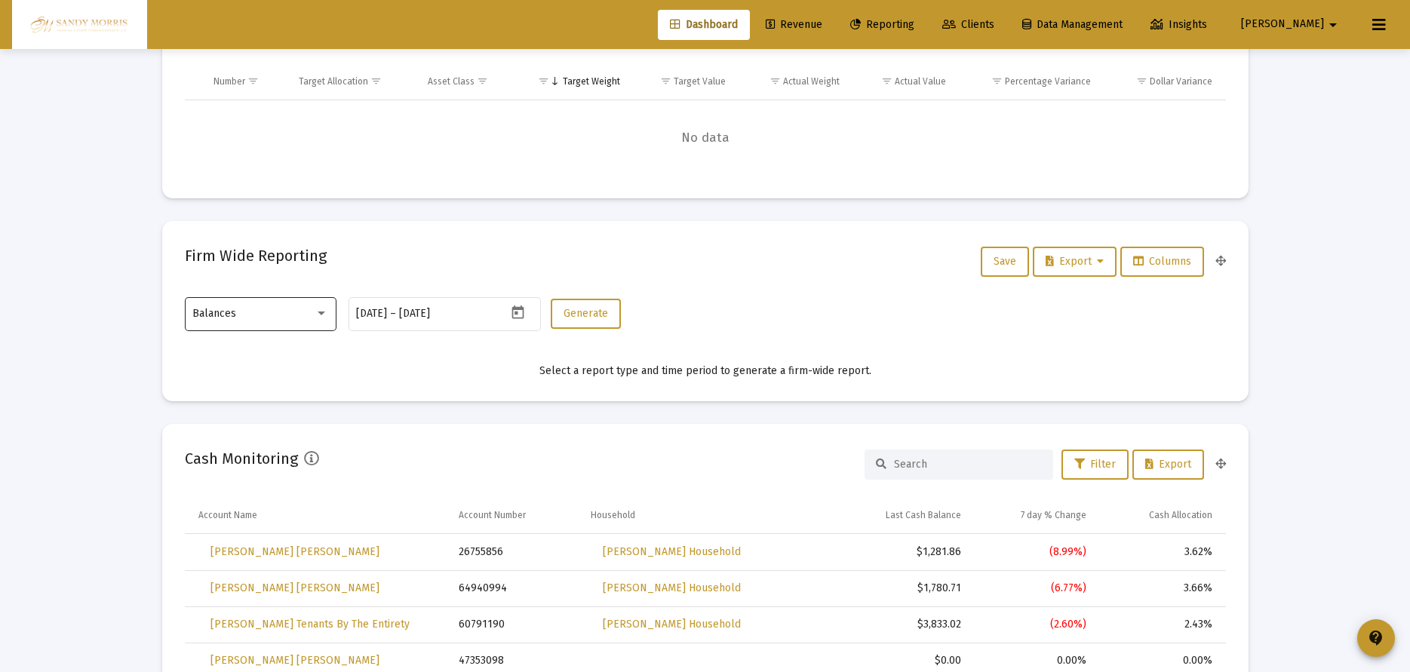
click at [303, 308] on div "Balances" at bounding box center [253, 314] width 122 height 12
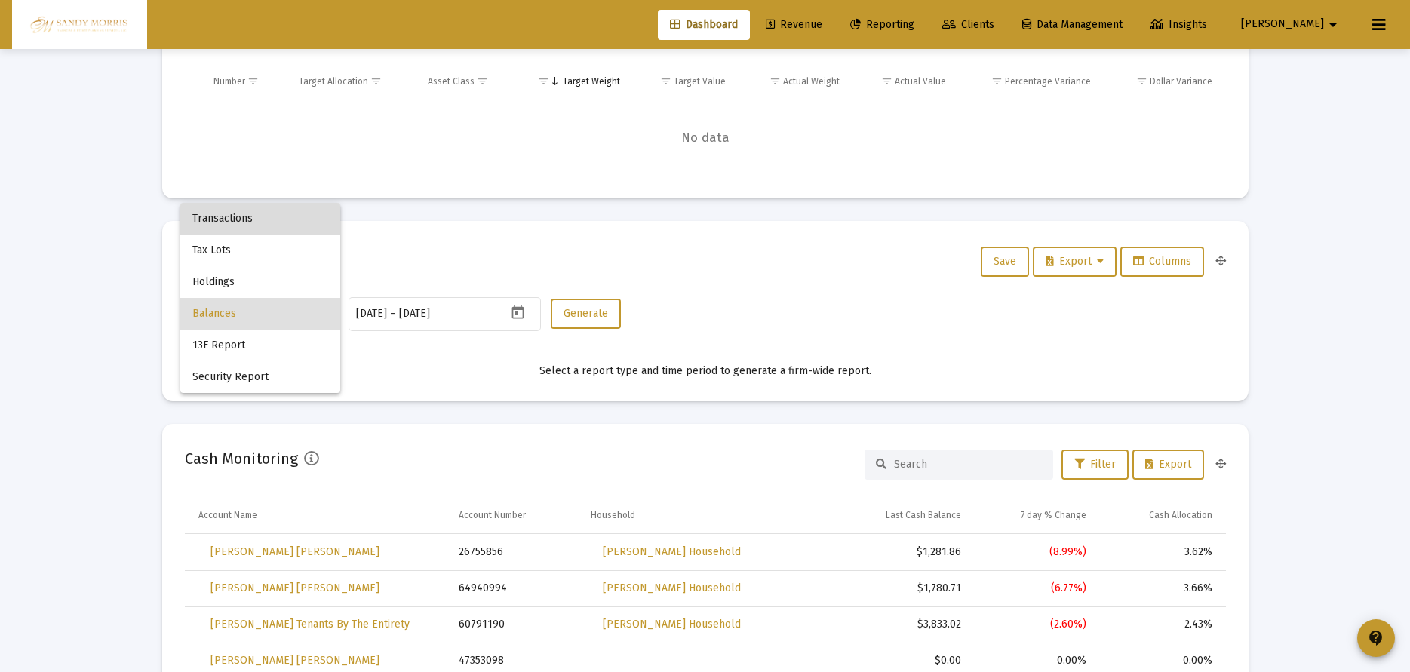
click at [247, 225] on span "Transactions" at bounding box center [260, 219] width 136 height 32
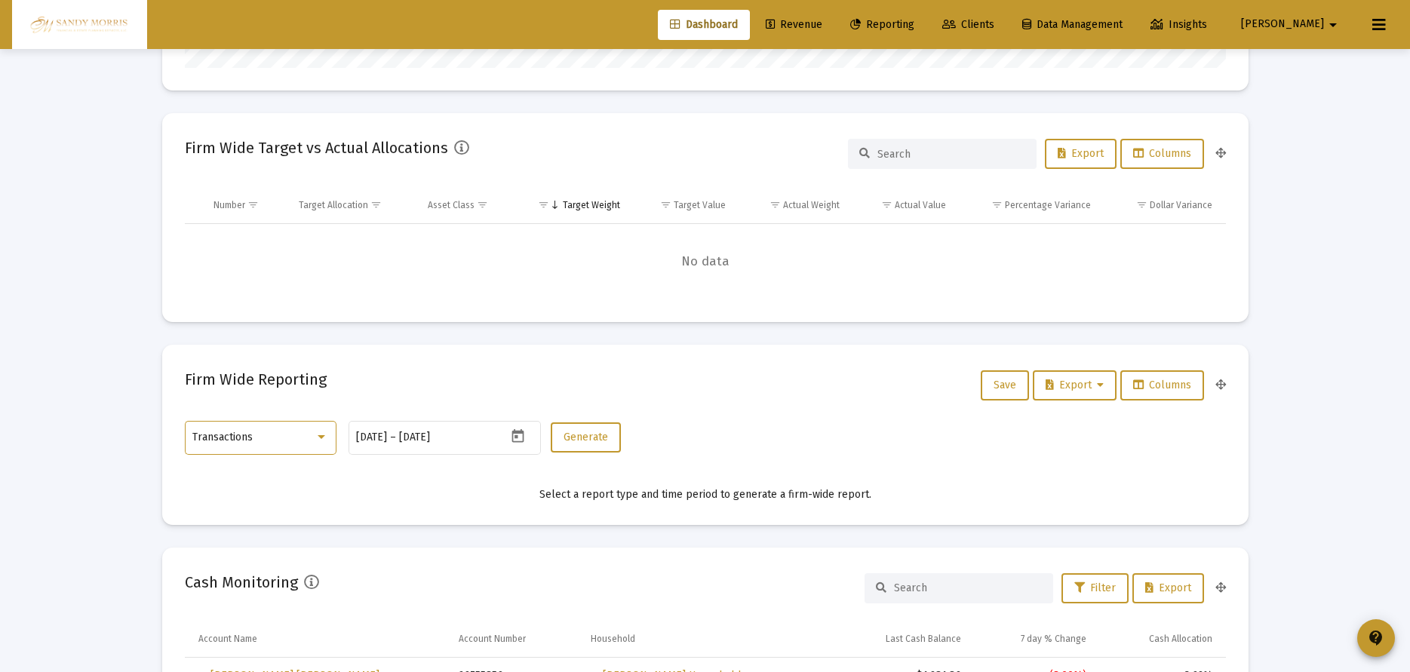
scroll to position [100, 0]
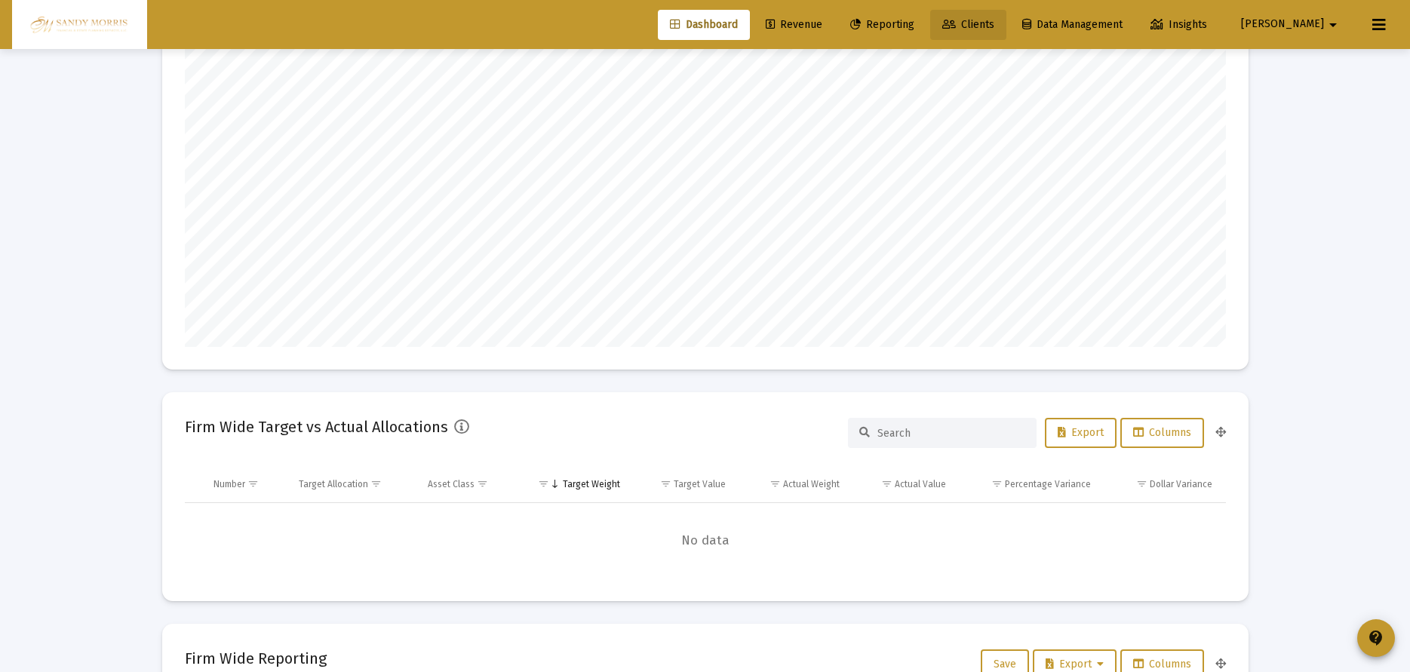
click at [995, 20] on span "Clients" at bounding box center [969, 24] width 52 height 13
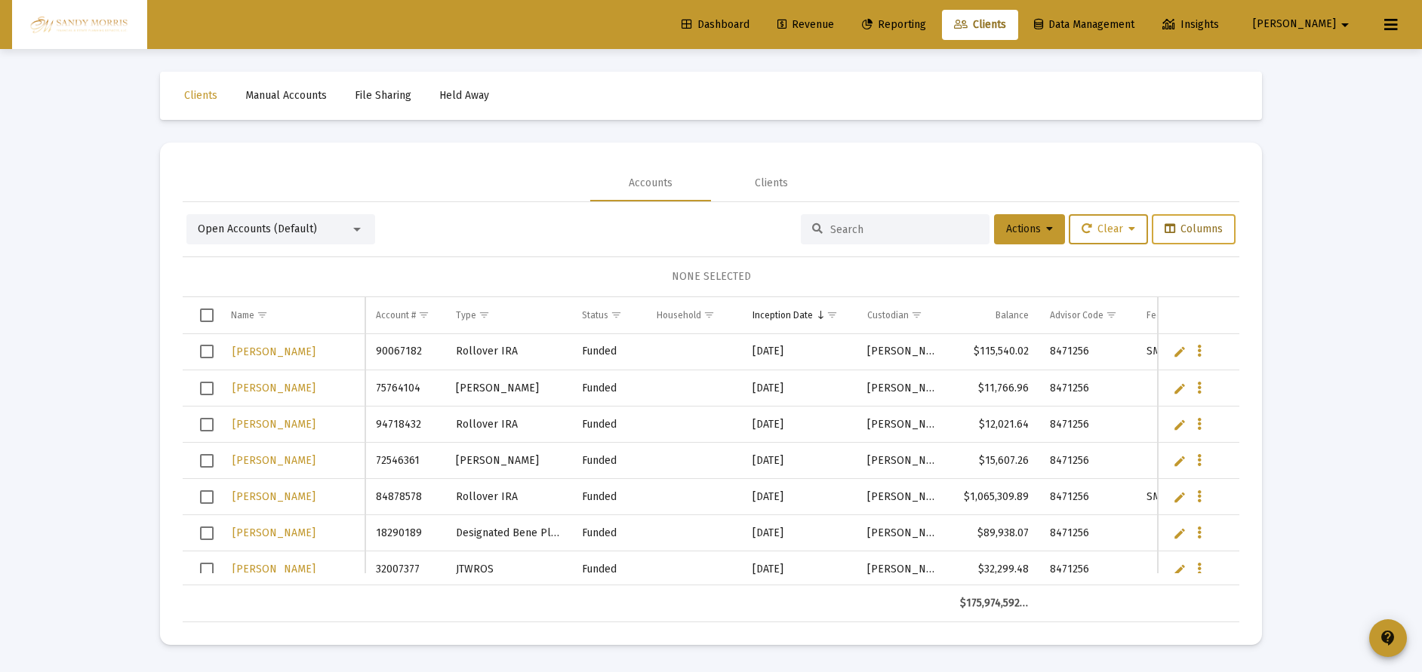
click at [1217, 231] on span "Columns" at bounding box center [1193, 229] width 58 height 13
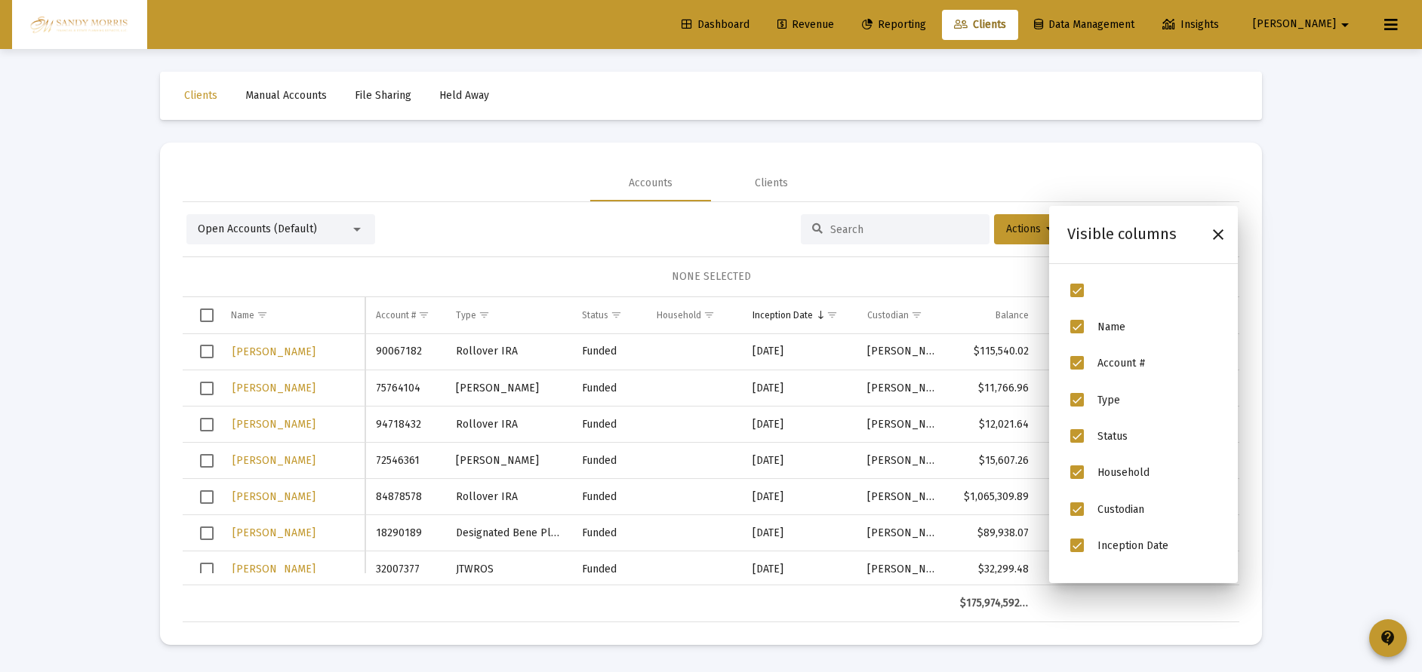
click at [1307, 259] on div "Loading... Clients Manual Accounts File Sharing Held Away Accounts Clients Open…" at bounding box center [711, 336] width 1422 height 672
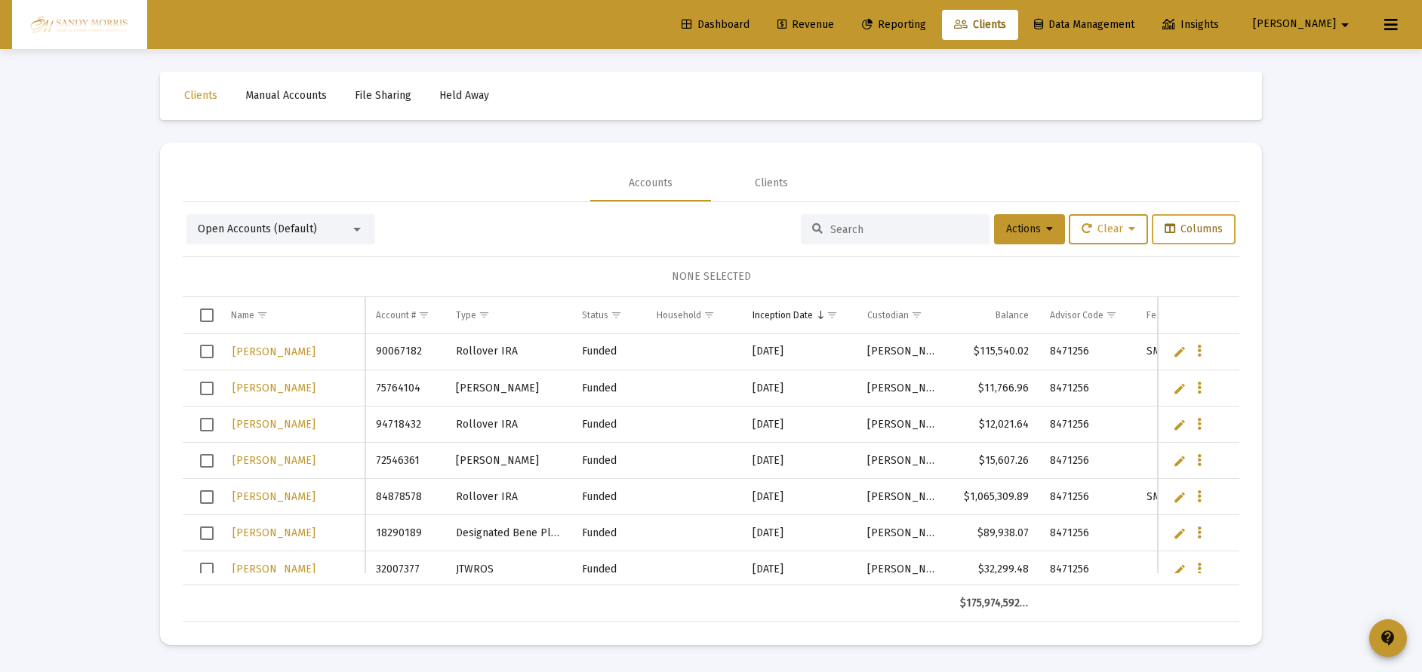
click at [1204, 229] on span "Columns" at bounding box center [1193, 229] width 58 height 13
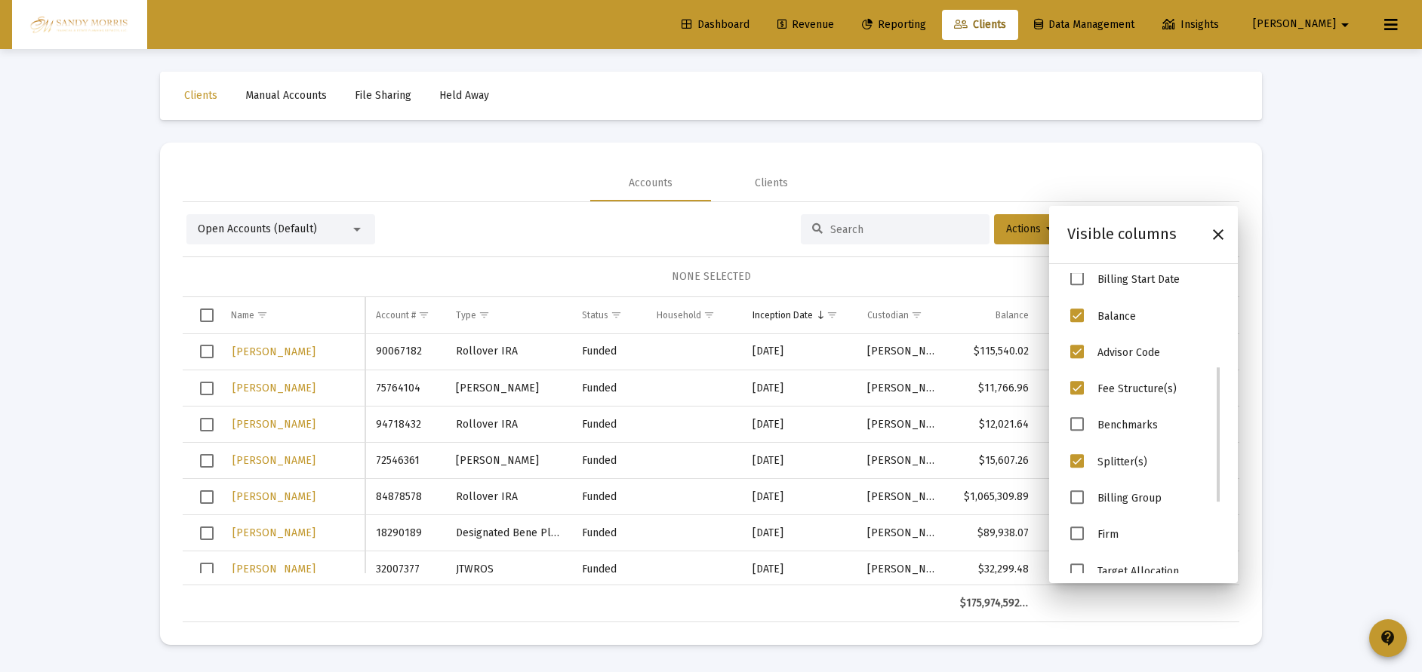
scroll to position [203, 0]
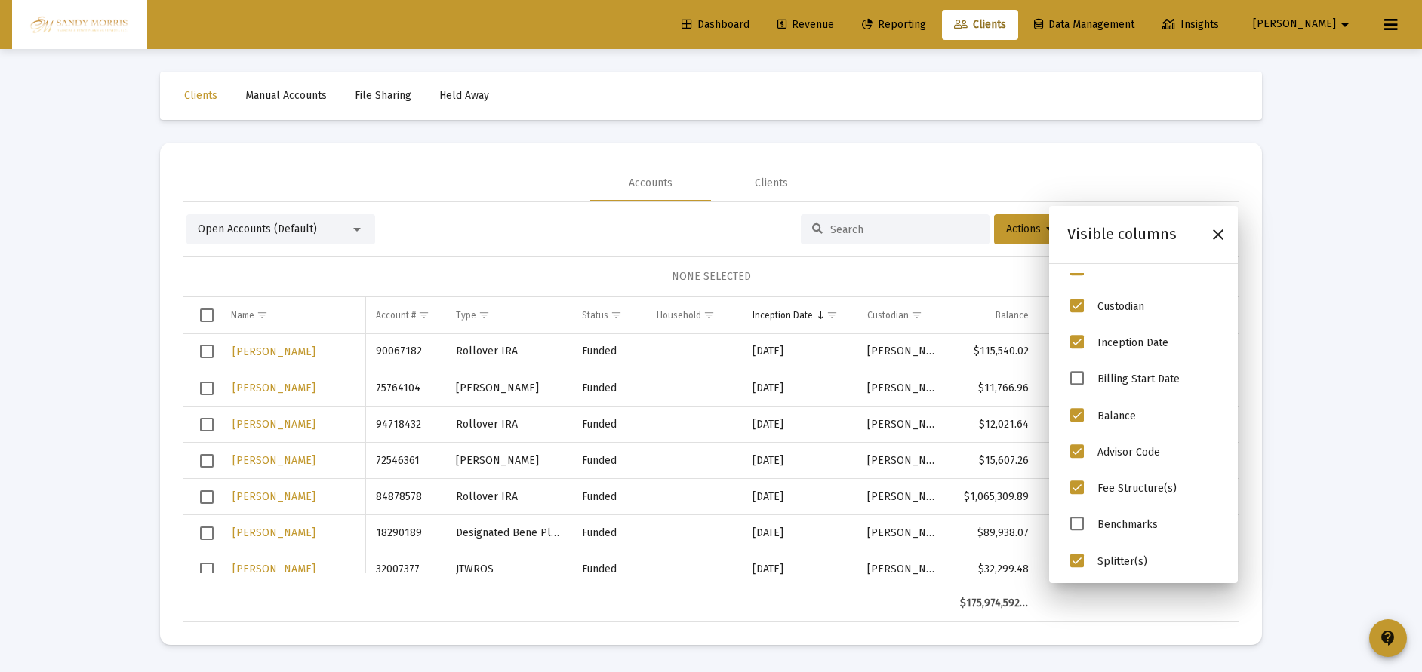
click at [1305, 318] on div "Loading... Clients Manual Accounts File Sharing Held Away Accounts Clients Open…" at bounding box center [711, 336] width 1422 height 672
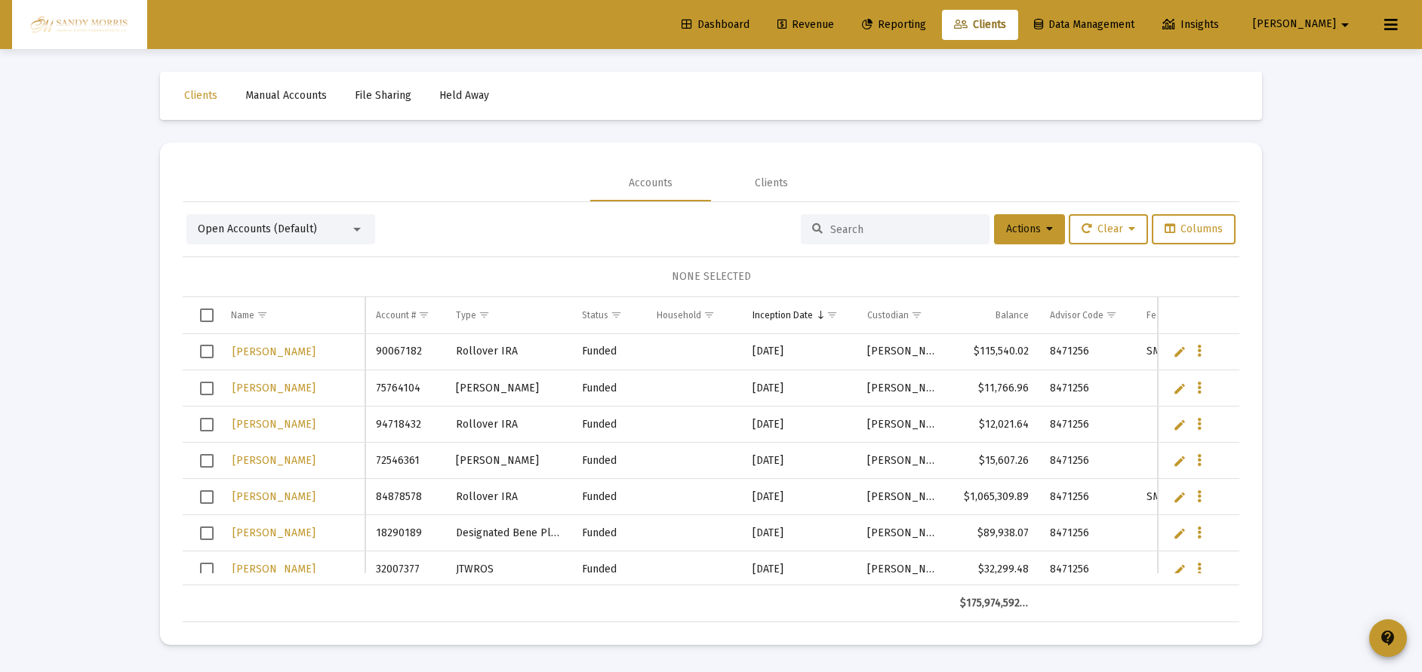
click at [202, 354] on span "Select row" at bounding box center [207, 352] width 14 height 14
click at [205, 462] on span "Select row" at bounding box center [207, 461] width 14 height 14
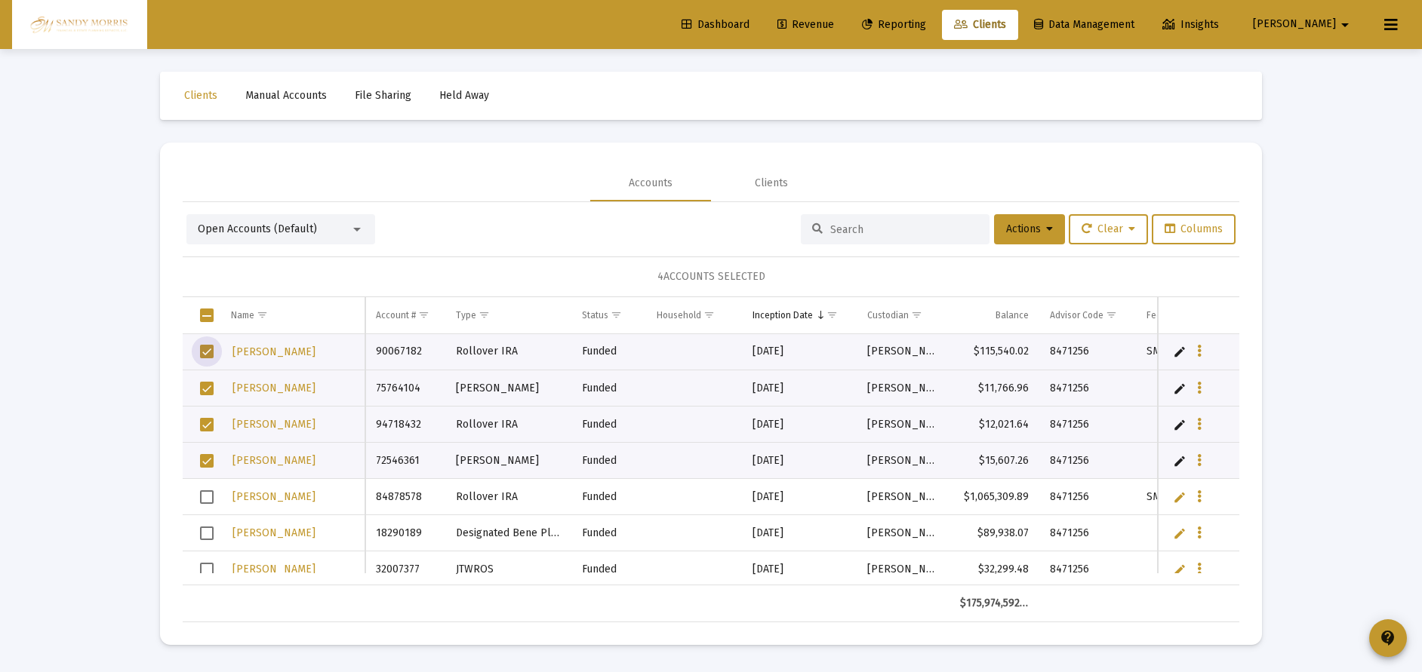
click at [209, 323] on td "Data grid" at bounding box center [202, 315] width 38 height 36
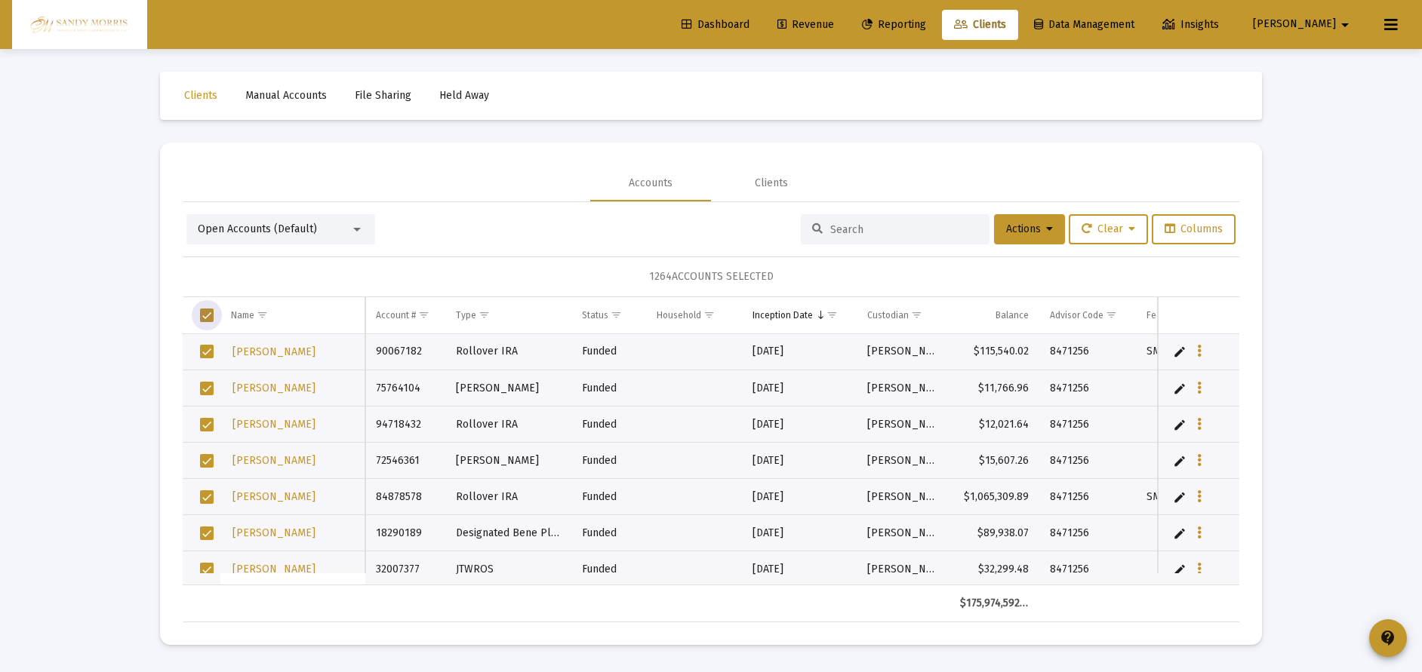
click at [208, 312] on span "Select all" at bounding box center [207, 316] width 14 height 14
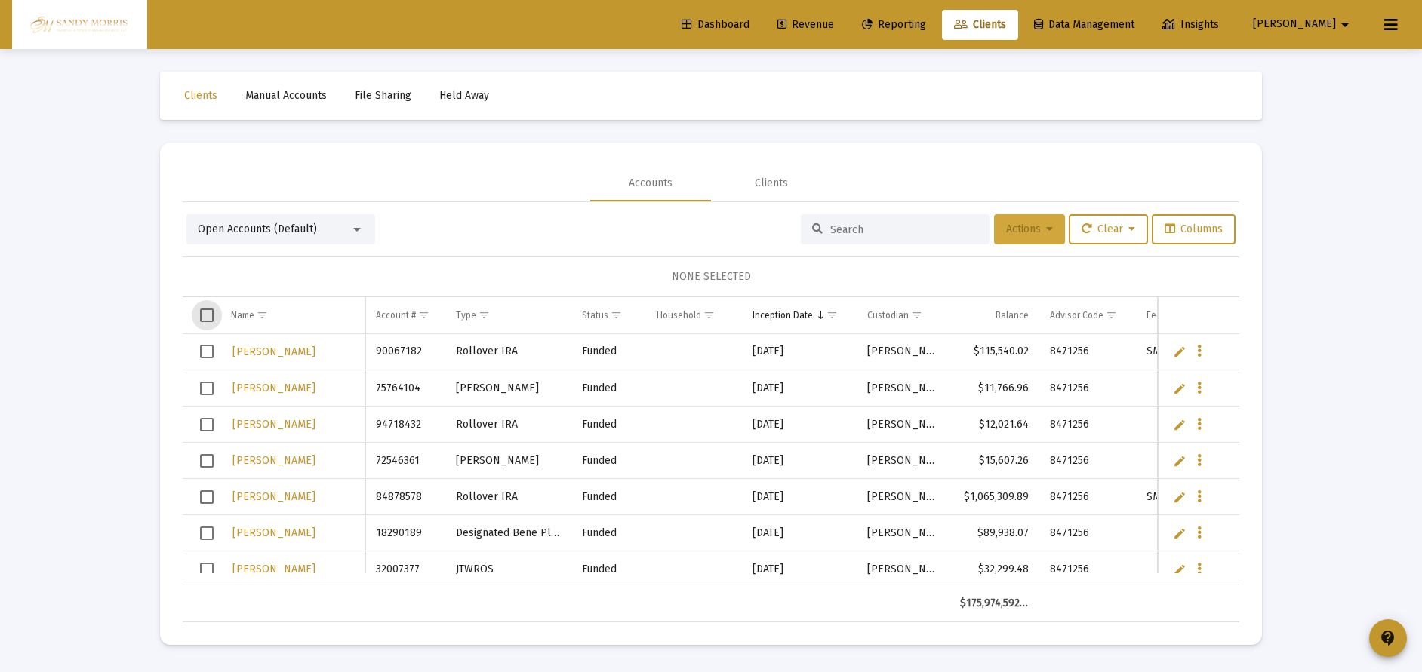
click at [1030, 235] on button "Actions" at bounding box center [1029, 229] width 71 height 30
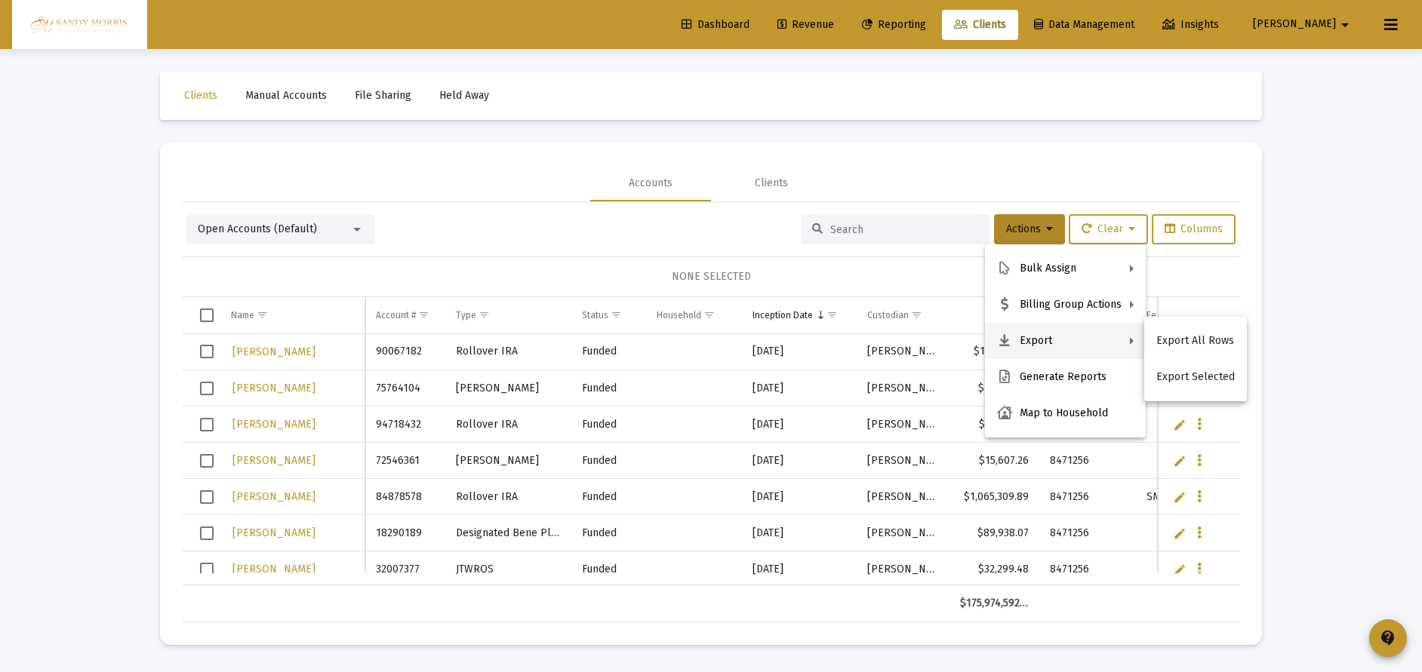
click at [1324, 324] on div at bounding box center [711, 336] width 1422 height 672
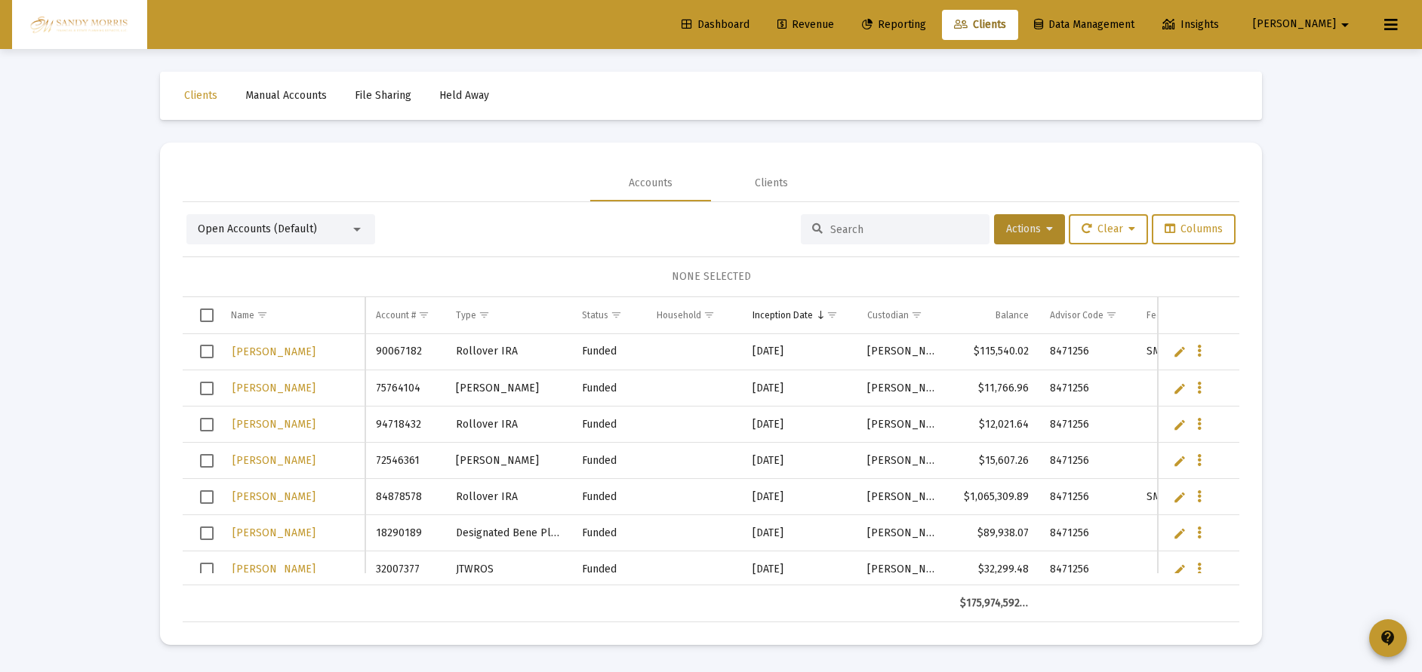
click at [521, 207] on div "Open Accounts (Default) Actions Clear Columns NONE SELECTED Name Name Account #…" at bounding box center [711, 412] width 1057 height 420
click at [499, 177] on div "Accounts Clients" at bounding box center [711, 183] width 1057 height 36
click at [926, 25] on span "Reporting" at bounding box center [894, 24] width 64 height 13
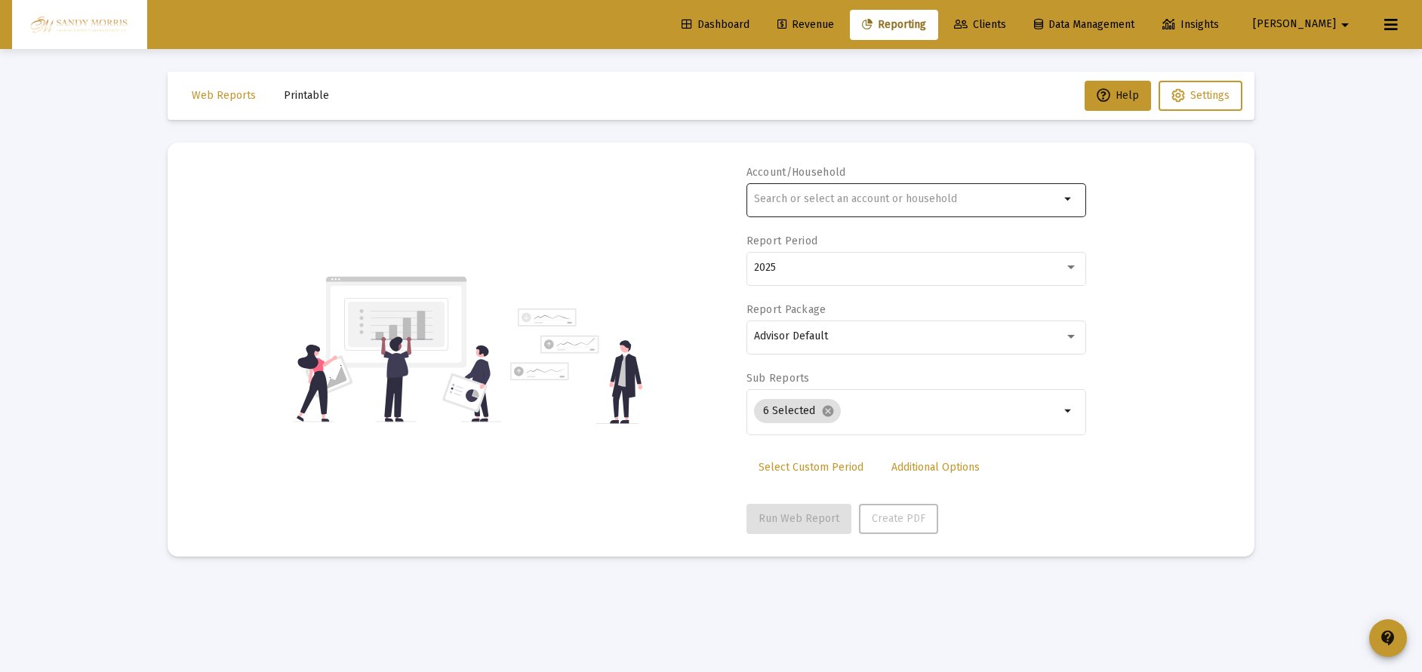
click at [890, 205] on div at bounding box center [907, 198] width 306 height 37
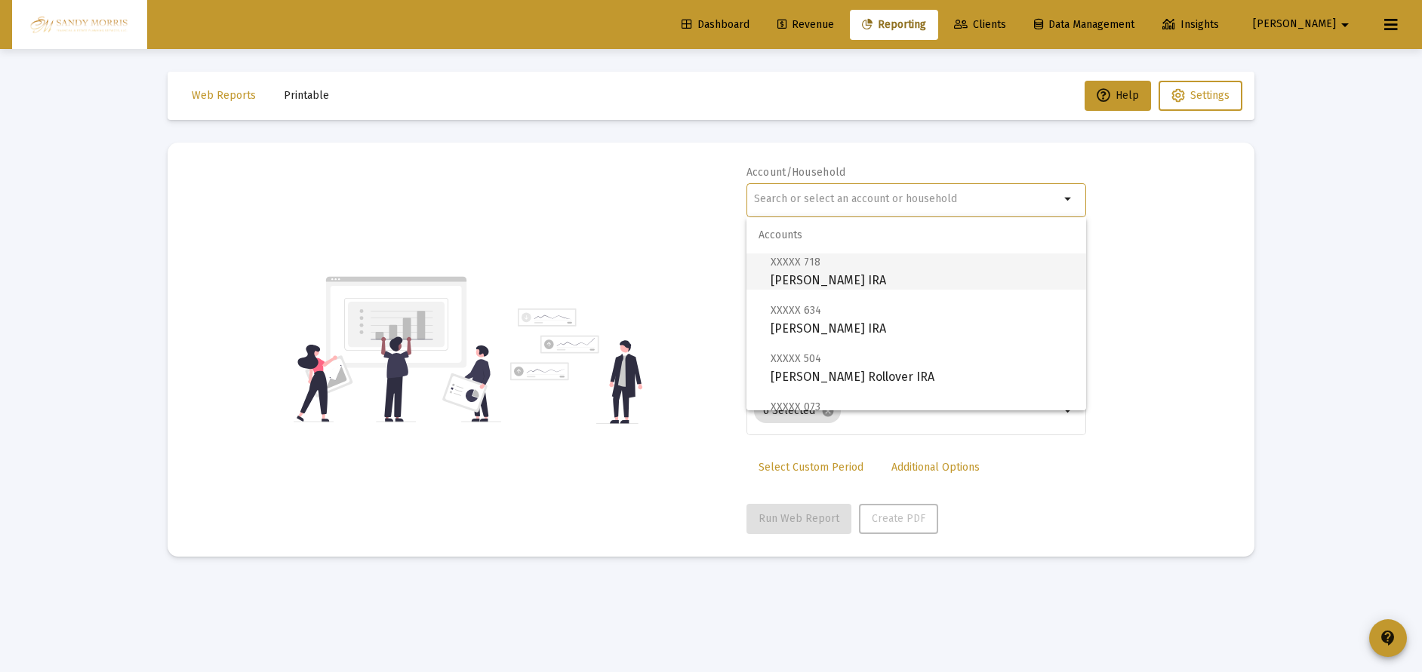
click at [859, 273] on span "XXXXX 718 [PERSON_NAME] IRA" at bounding box center [922, 271] width 303 height 37
type input "[PERSON_NAME] IRA"
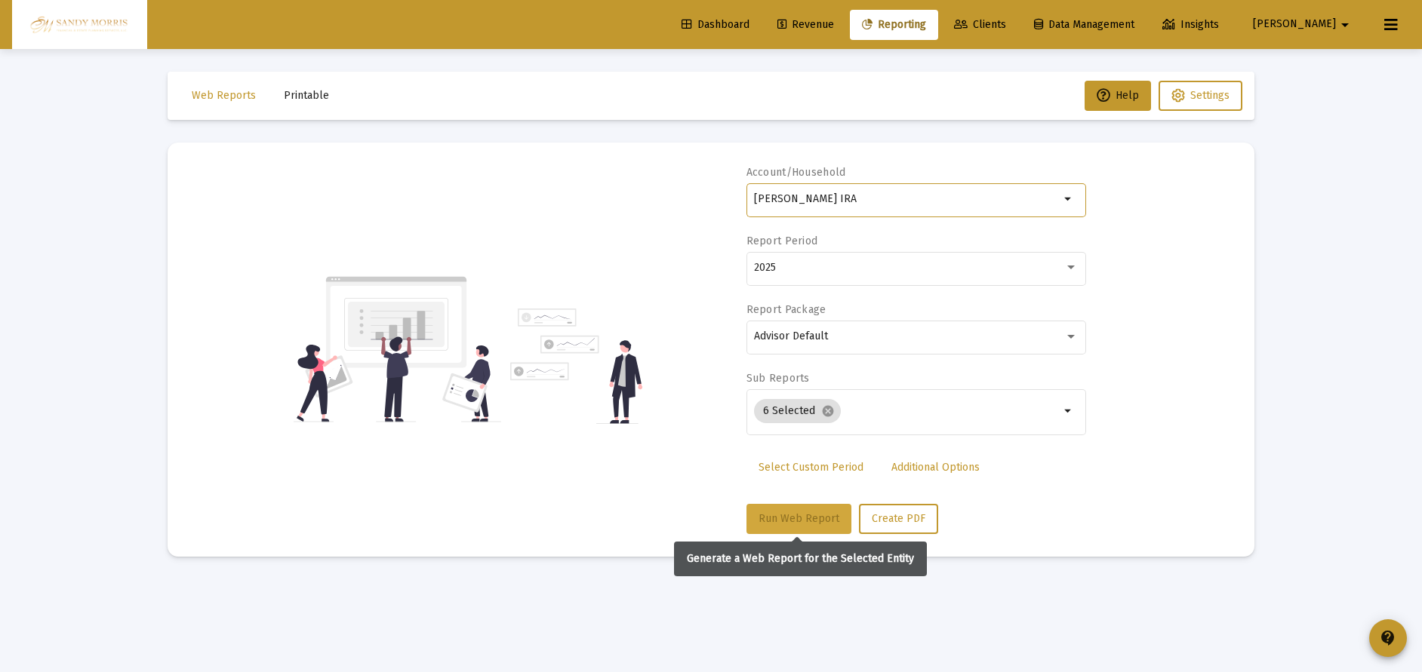
click at [795, 518] on span "Run Web Report" at bounding box center [798, 518] width 81 height 13
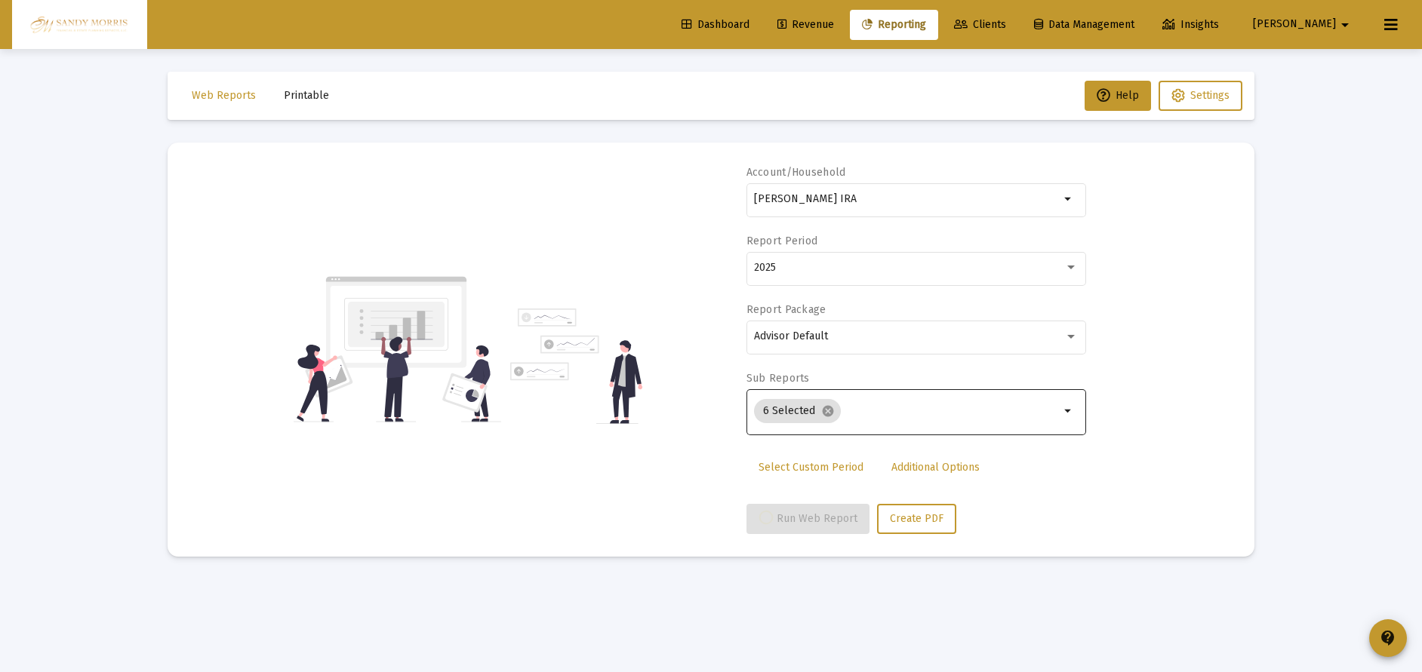
click at [872, 405] on input "Selection" at bounding box center [953, 411] width 213 height 12
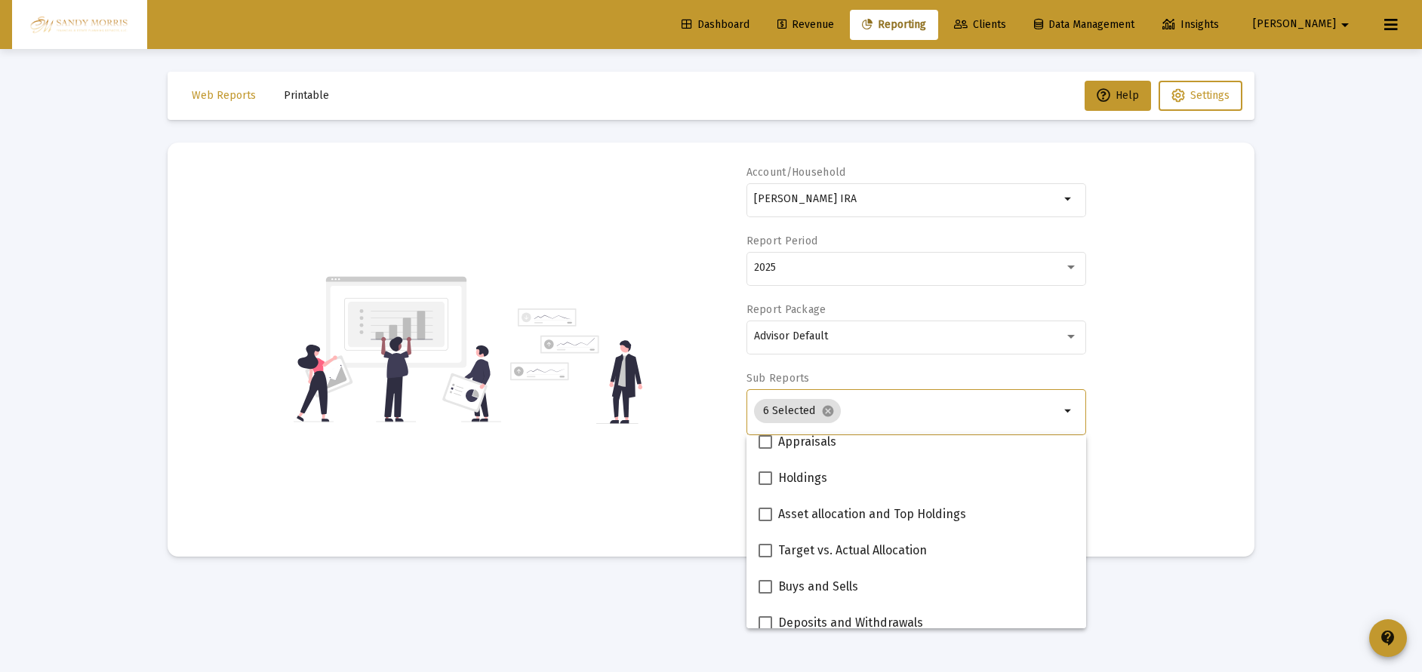
select select "View 1 month"
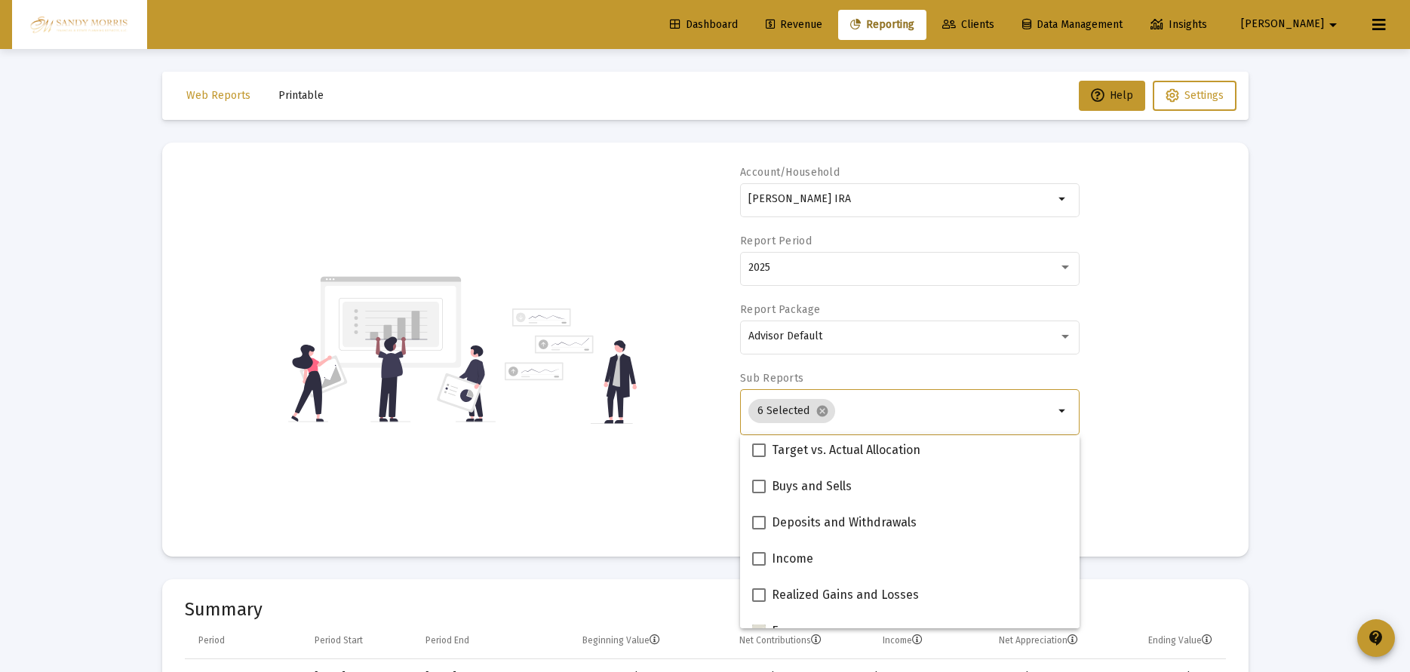
scroll to position [503, 0]
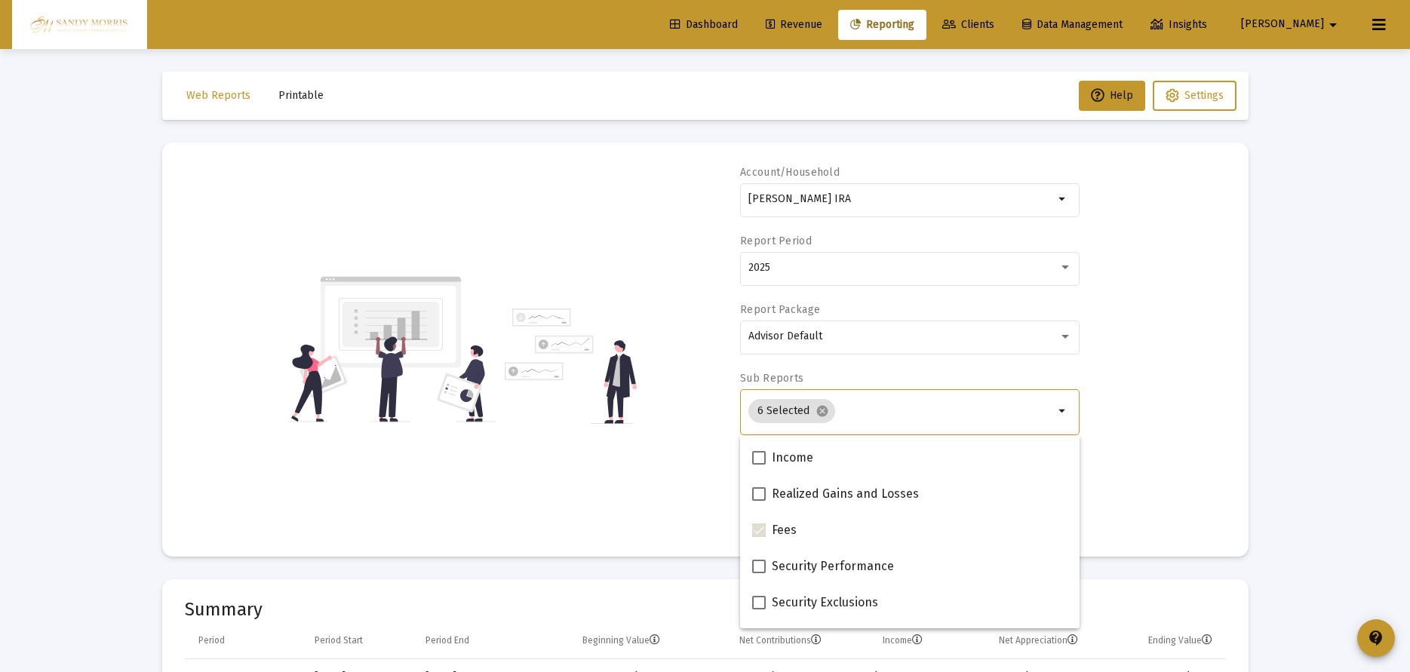
click at [626, 494] on div "Account/Household [PERSON_NAME] IRA arrow_drop_down Report Period 2025 Report P…" at bounding box center [705, 349] width 1041 height 369
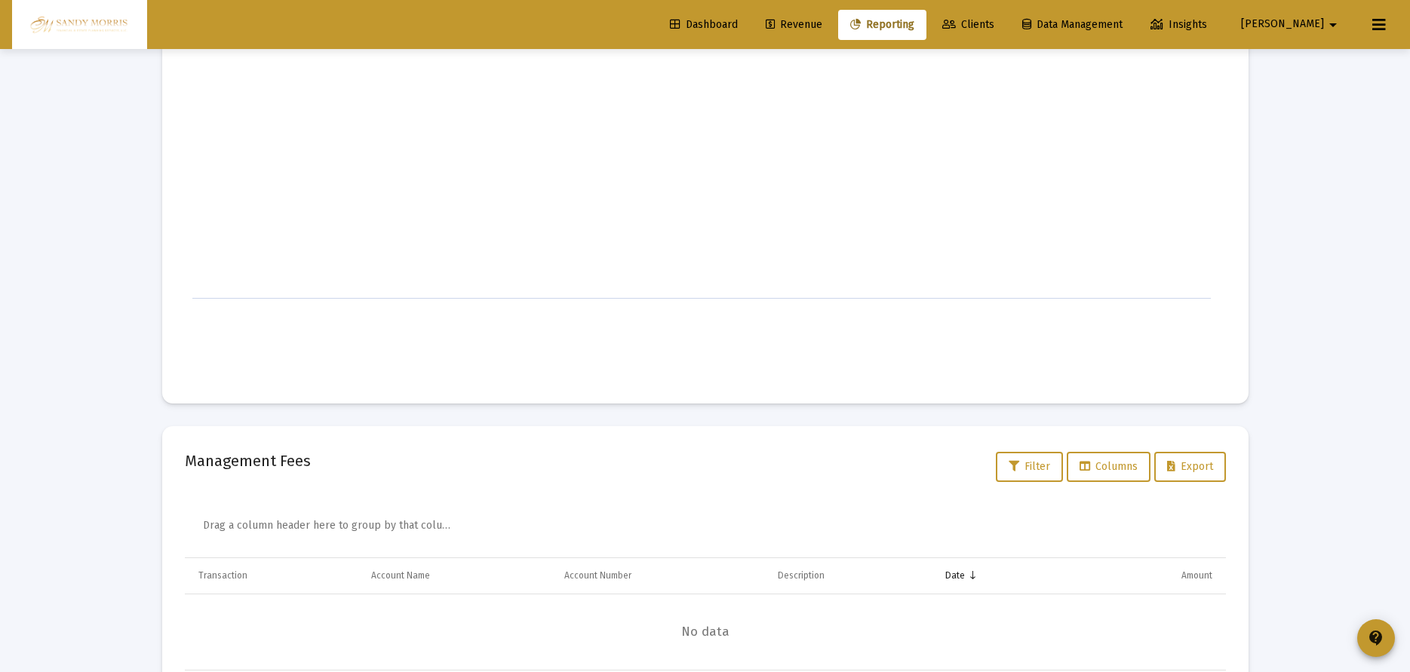
scroll to position [1735, 0]
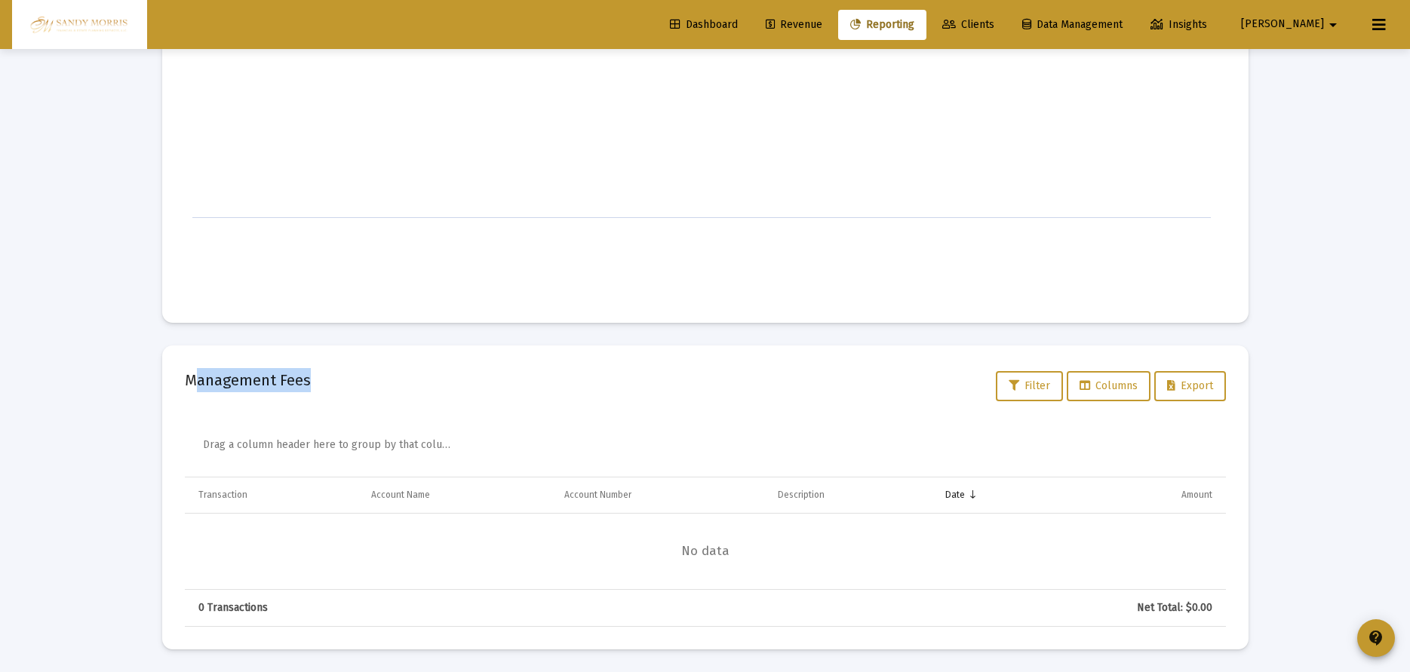
drag, startPoint x: 198, startPoint y: 385, endPoint x: 365, endPoint y: 383, distance: 166.8
click at [365, 383] on div "Management Fees Filter Columns Export" at bounding box center [705, 386] width 1041 height 36
drag, startPoint x: 220, startPoint y: 377, endPoint x: 352, endPoint y: 376, distance: 132.1
click at [352, 376] on div "Management Fees Filter Columns Export" at bounding box center [705, 386] width 1041 height 36
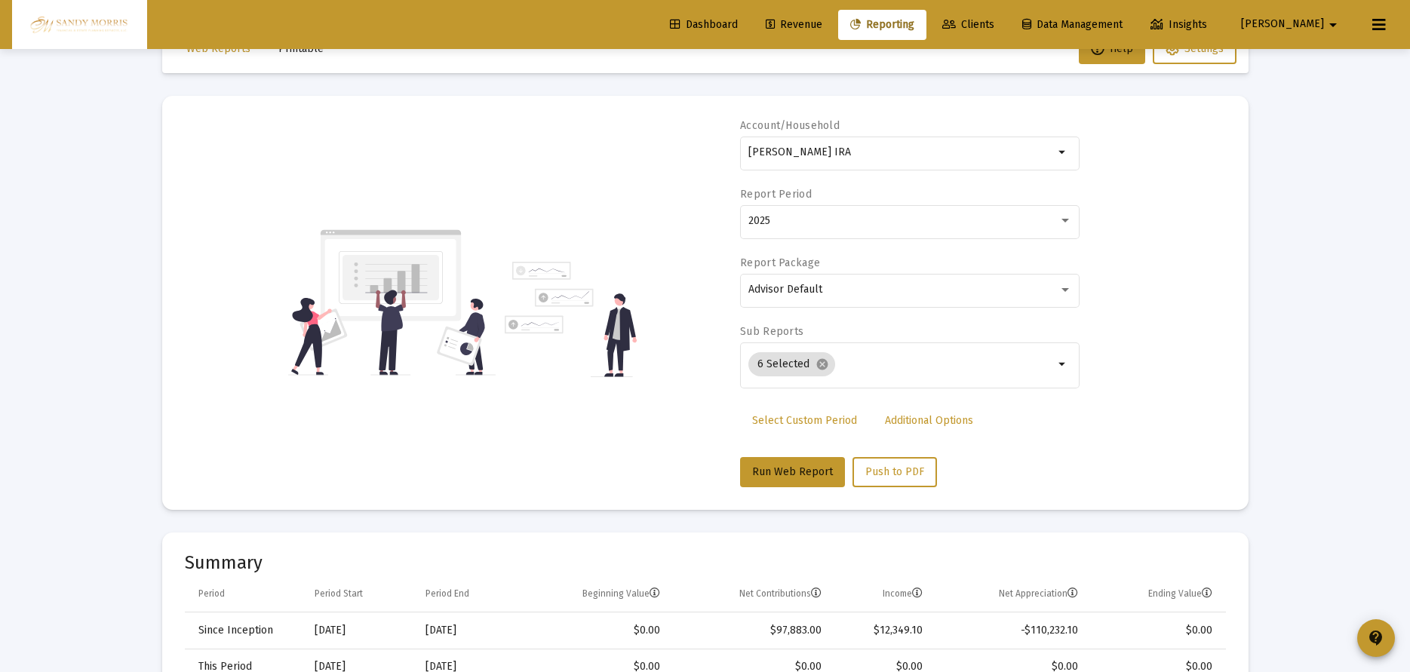
scroll to position [0, 0]
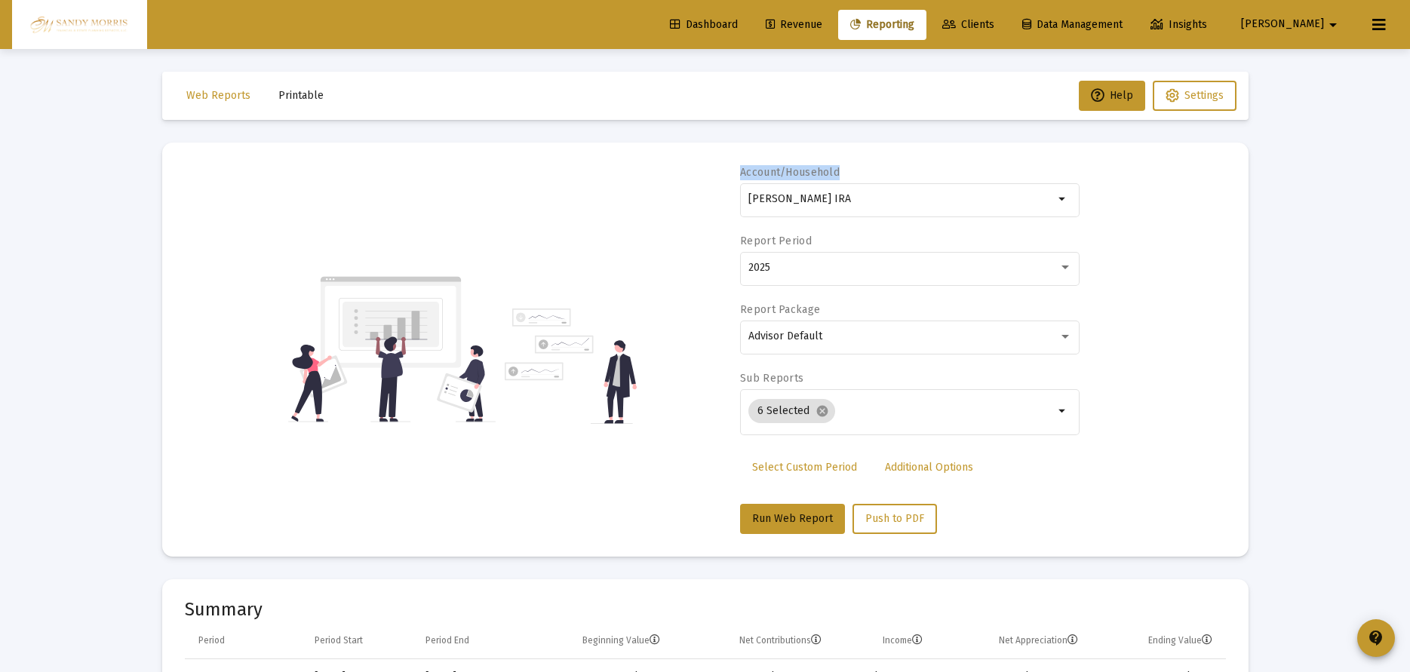
drag, startPoint x: 742, startPoint y: 180, endPoint x: 712, endPoint y: 183, distance: 29.5
click at [727, 169] on div "Account/Household [PERSON_NAME] IRA arrow_drop_down Report Period 2025 Report P…" at bounding box center [705, 349] width 1041 height 369
click at [605, 252] on div "Account/Household [PERSON_NAME] IRA arrow_drop_down Report Period 2025 Report P…" at bounding box center [705, 349] width 1041 height 369
click at [732, 20] on span "Dashboard" at bounding box center [704, 24] width 68 height 13
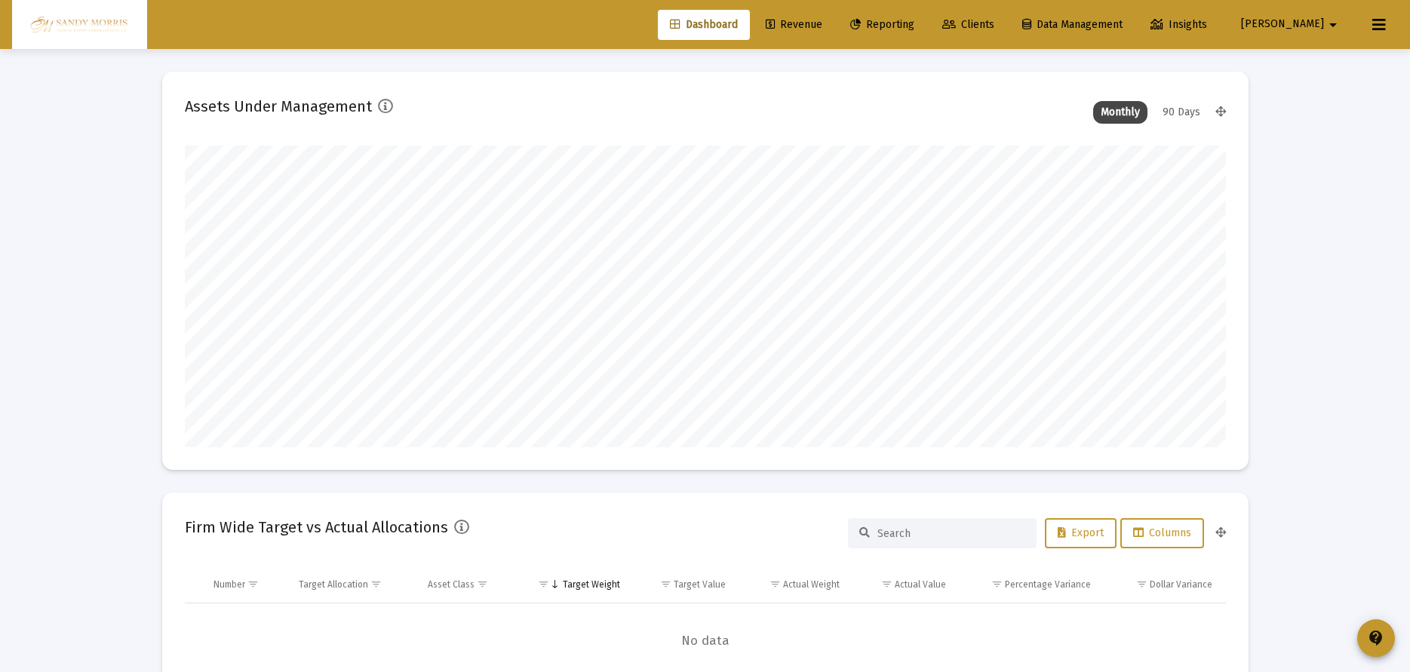
scroll to position [302, 561]
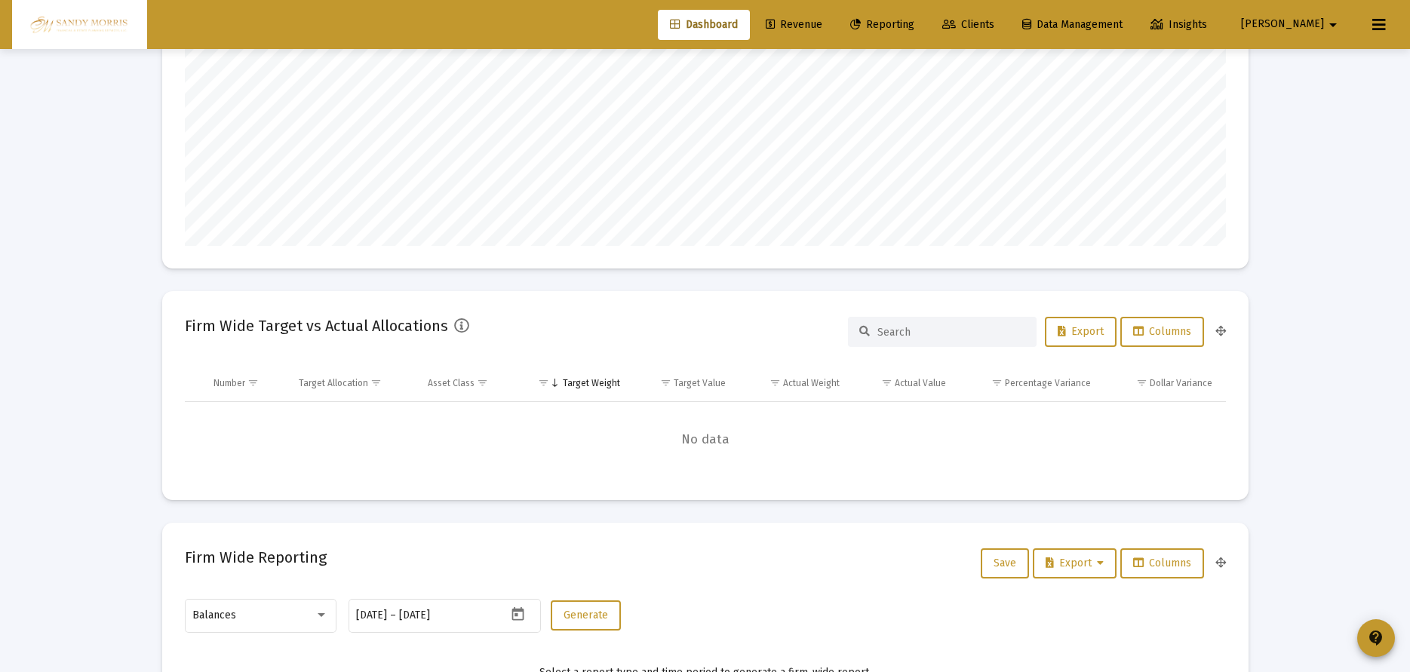
click at [1007, 32] on link "Clients" at bounding box center [968, 25] width 76 height 30
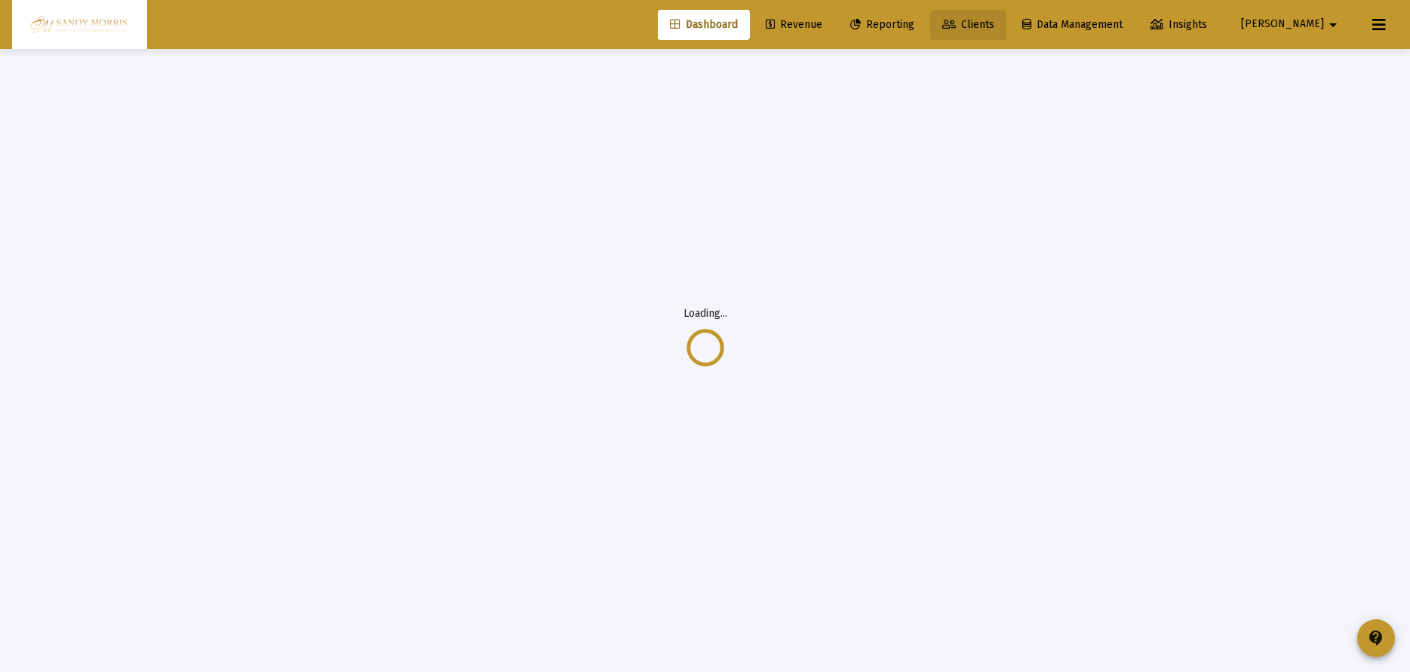
scroll to position [49, 0]
